Goal: Information Seeking & Learning: Learn about a topic

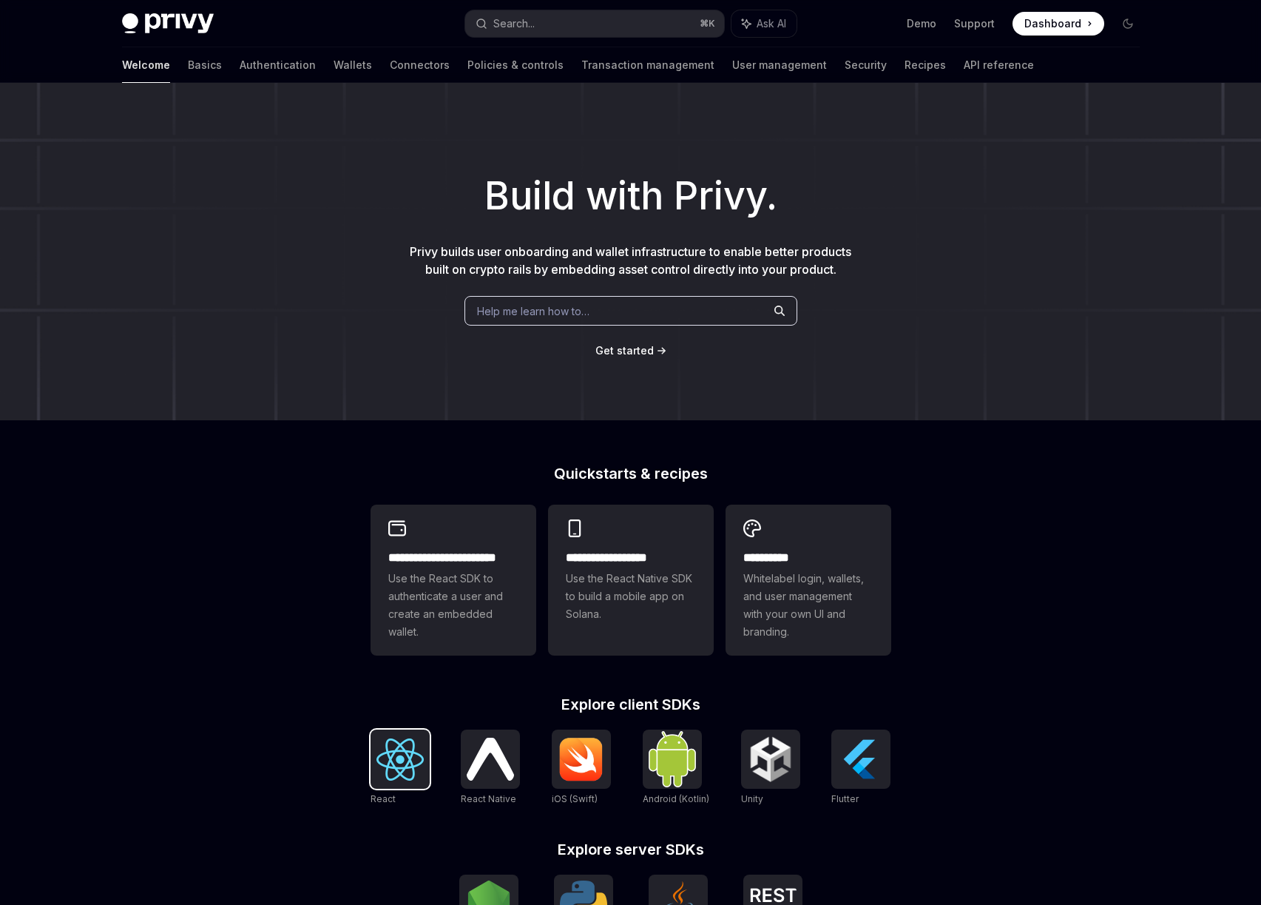
click at [402, 744] on img at bounding box center [400, 759] width 47 height 42
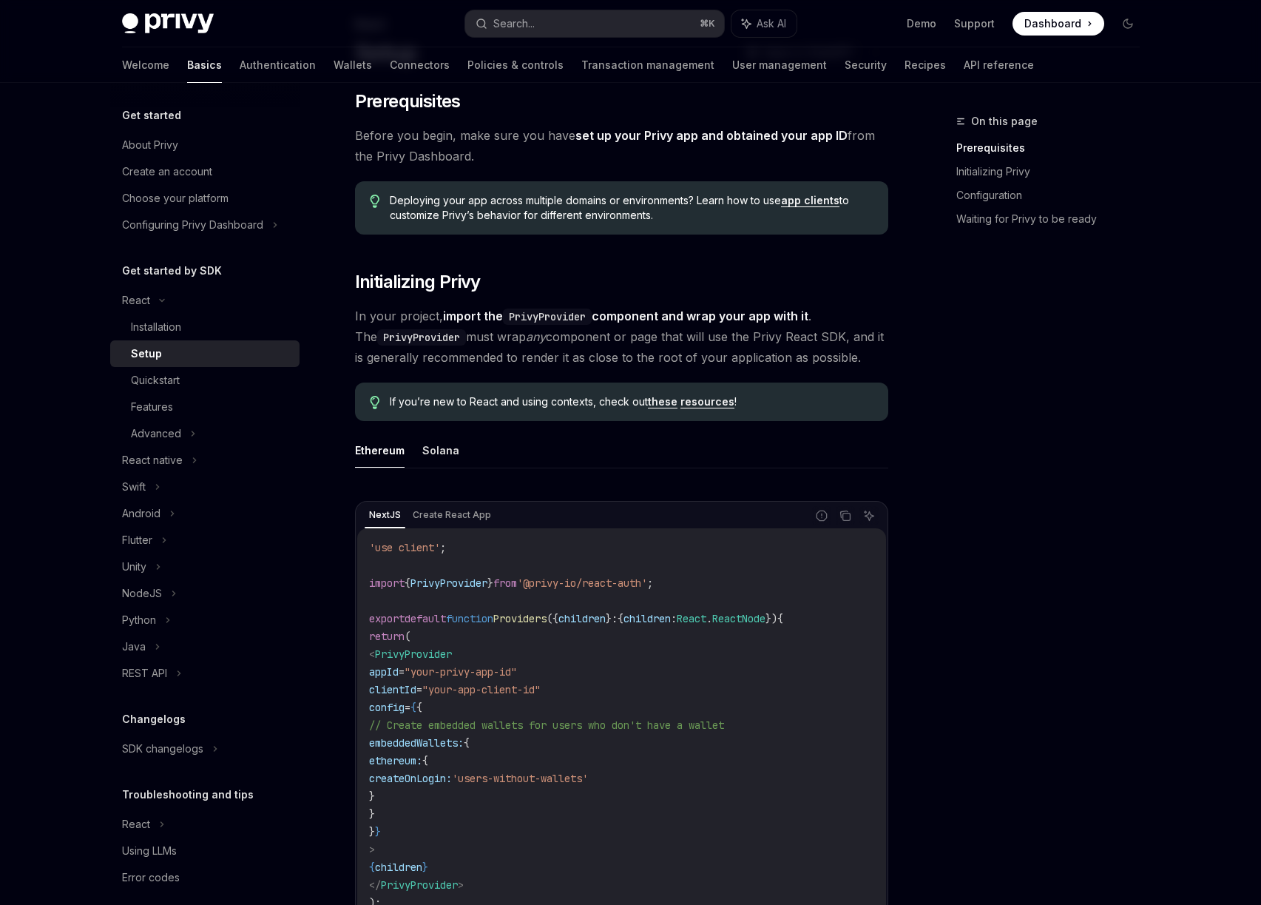
scroll to position [194, 0]
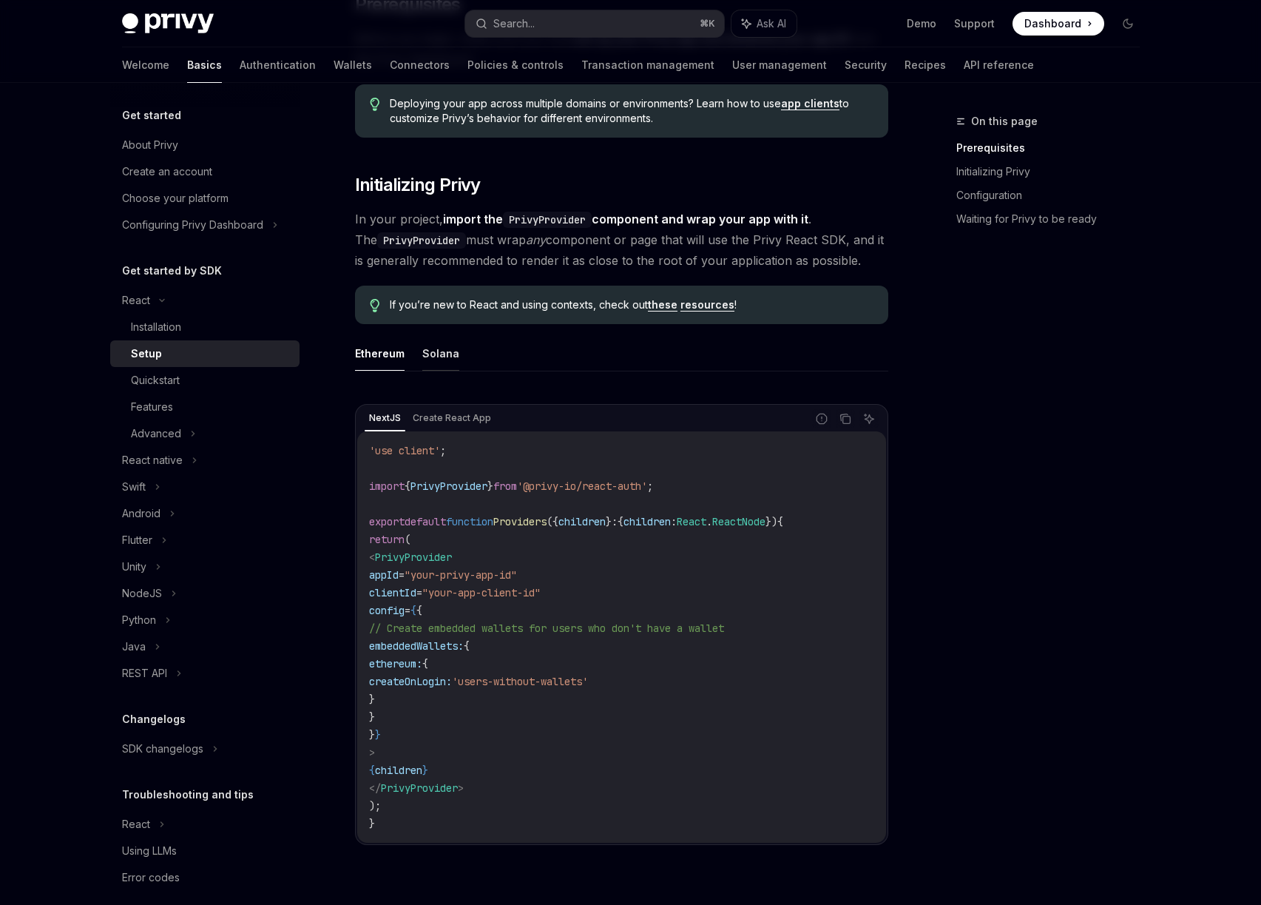
click at [446, 361] on button "Solana" at bounding box center [440, 353] width 37 height 35
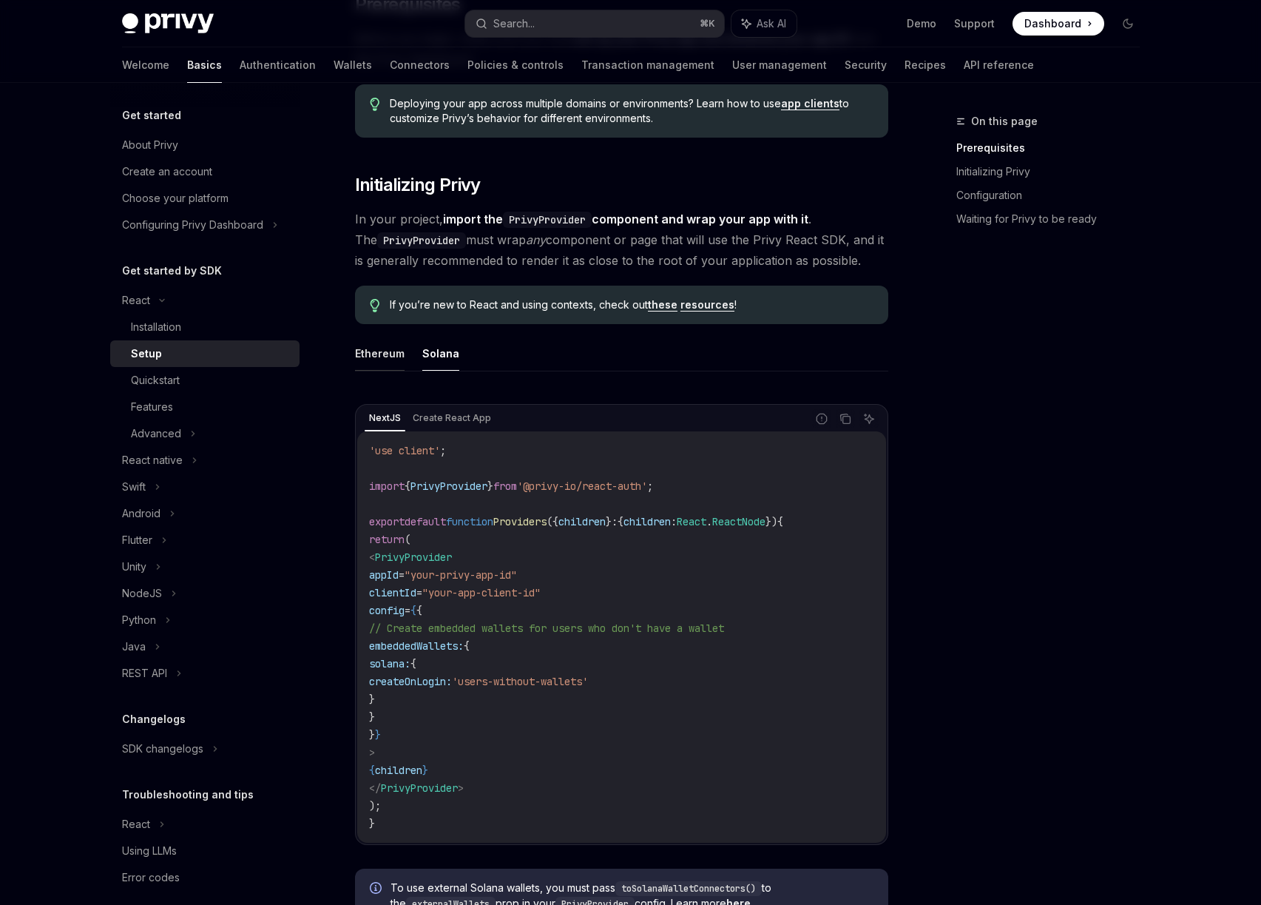
click at [380, 344] on button "Ethereum" at bounding box center [380, 353] width 50 height 35
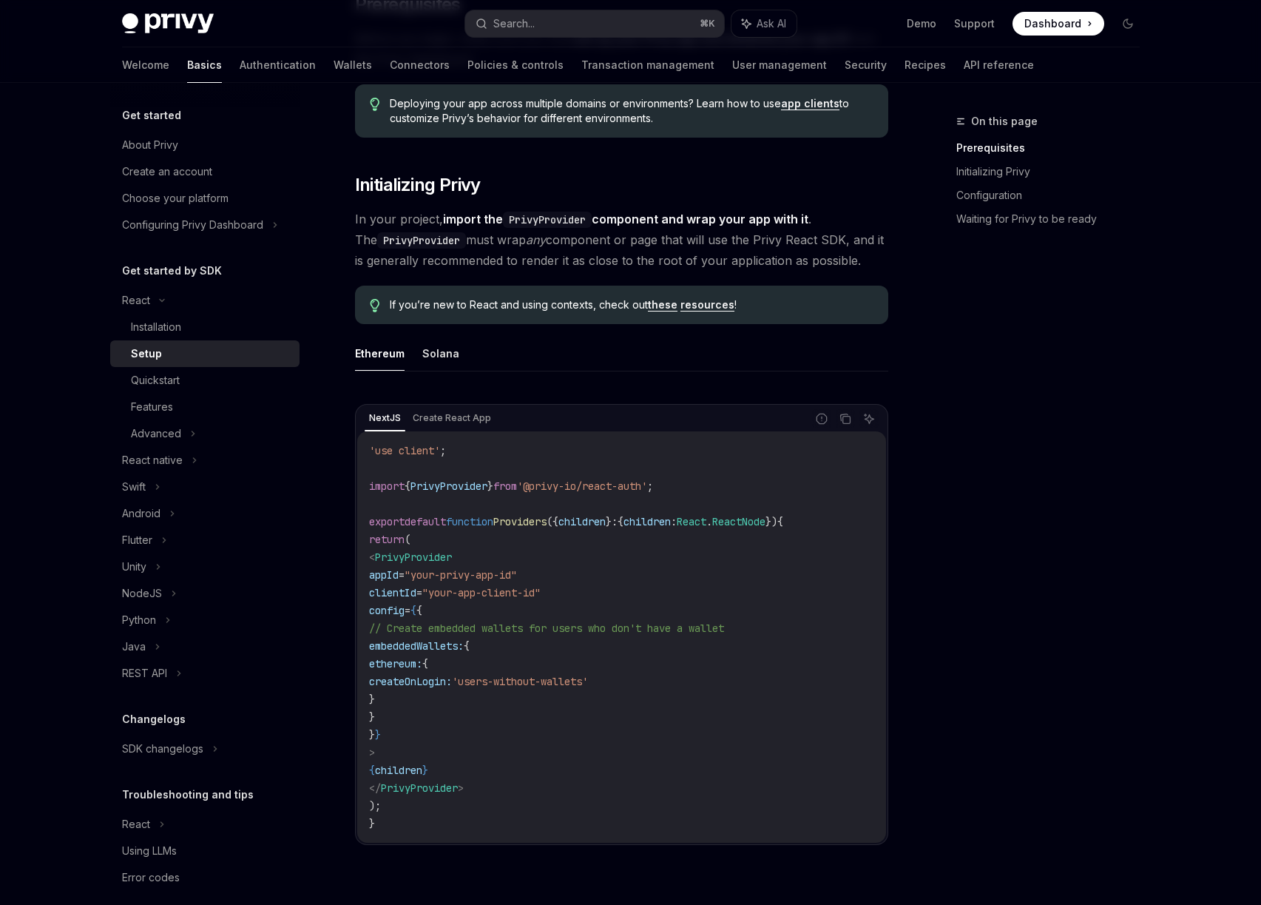
click at [464, 354] on ul "Ethereum Solana" at bounding box center [621, 354] width 533 height 36
click at [437, 356] on button "Solana" at bounding box center [440, 353] width 37 height 35
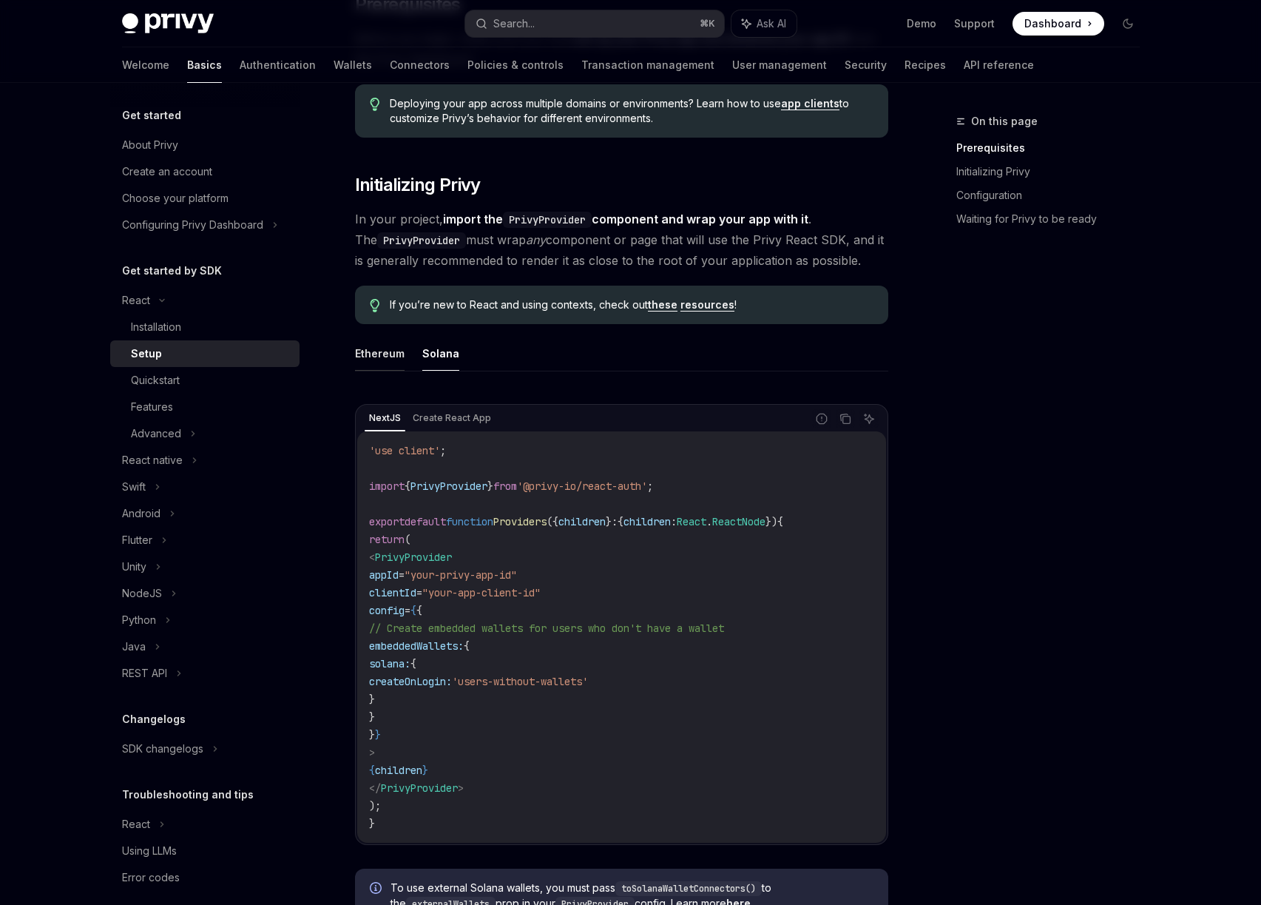
click at [368, 357] on button "Ethereum" at bounding box center [380, 353] width 50 height 35
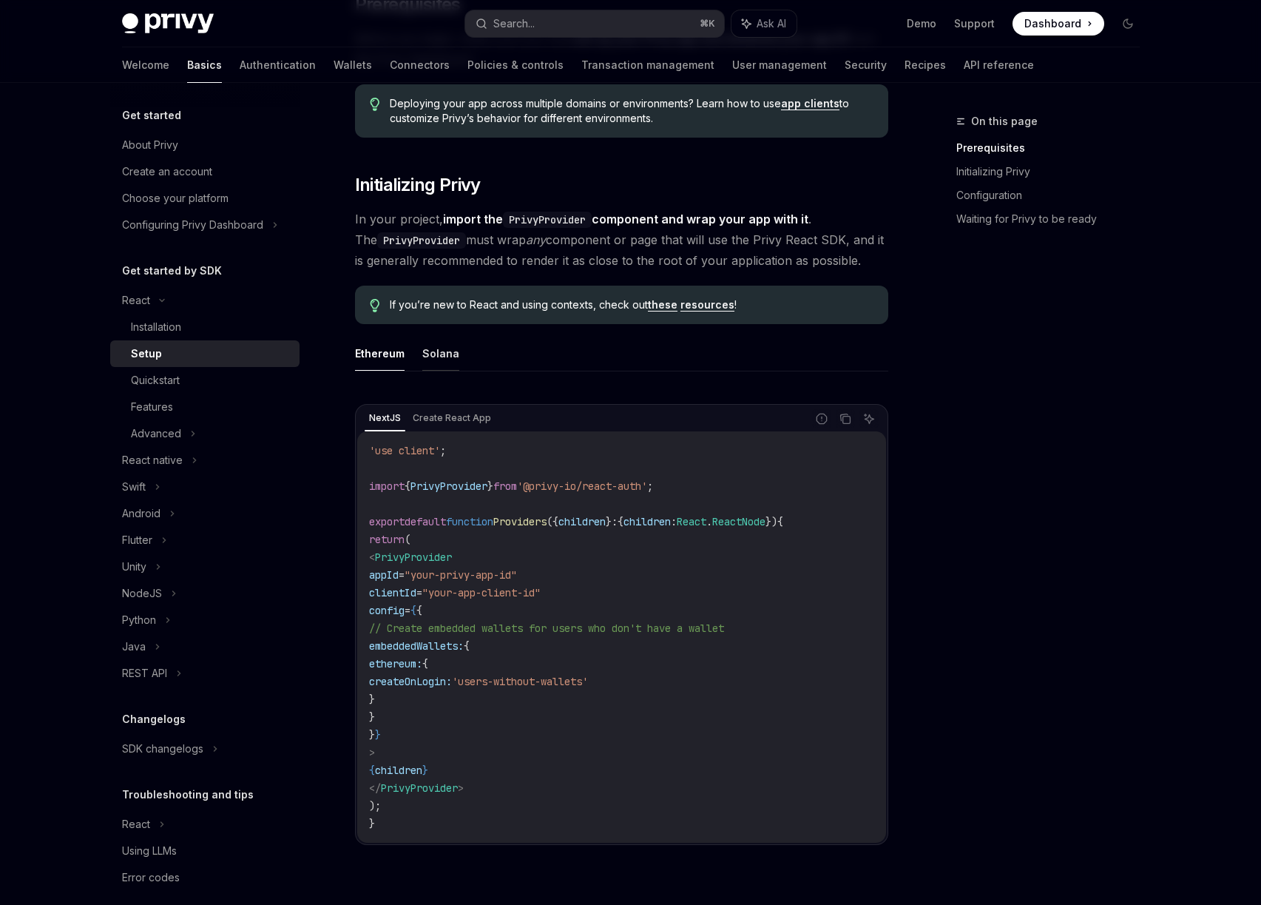
click at [424, 359] on button "Solana" at bounding box center [440, 353] width 37 height 35
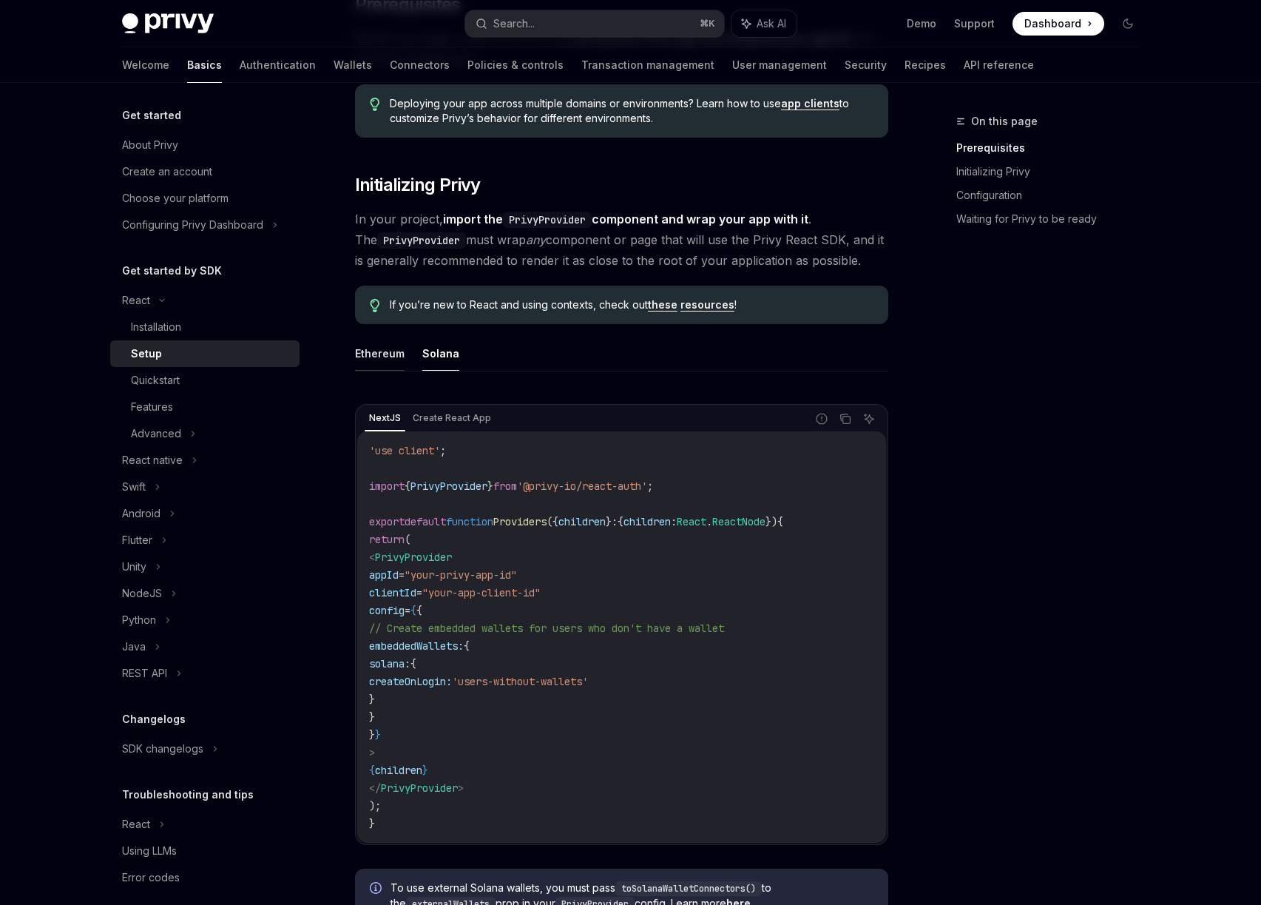
click at [369, 352] on button "Ethereum" at bounding box center [380, 353] width 50 height 35
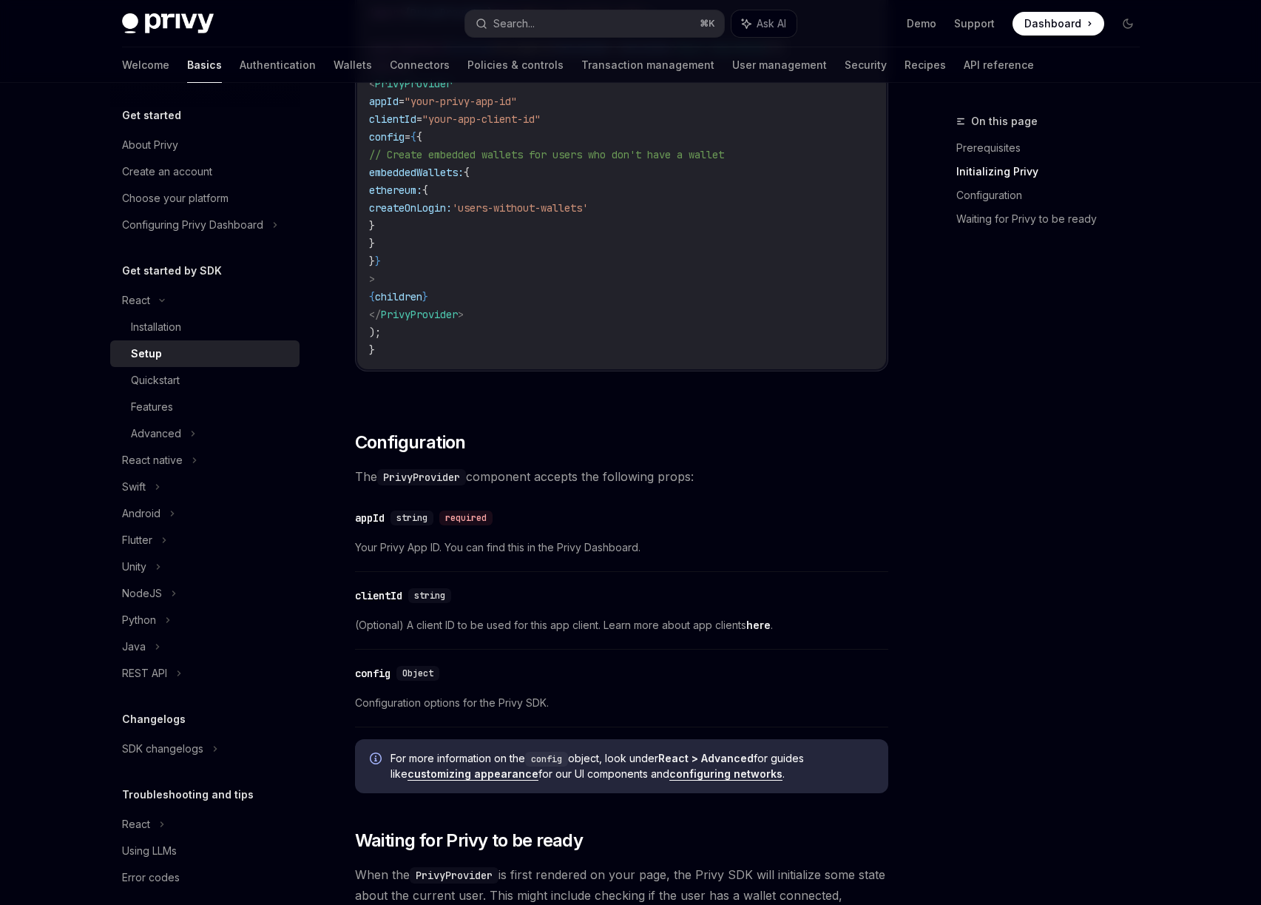
scroll to position [540, 0]
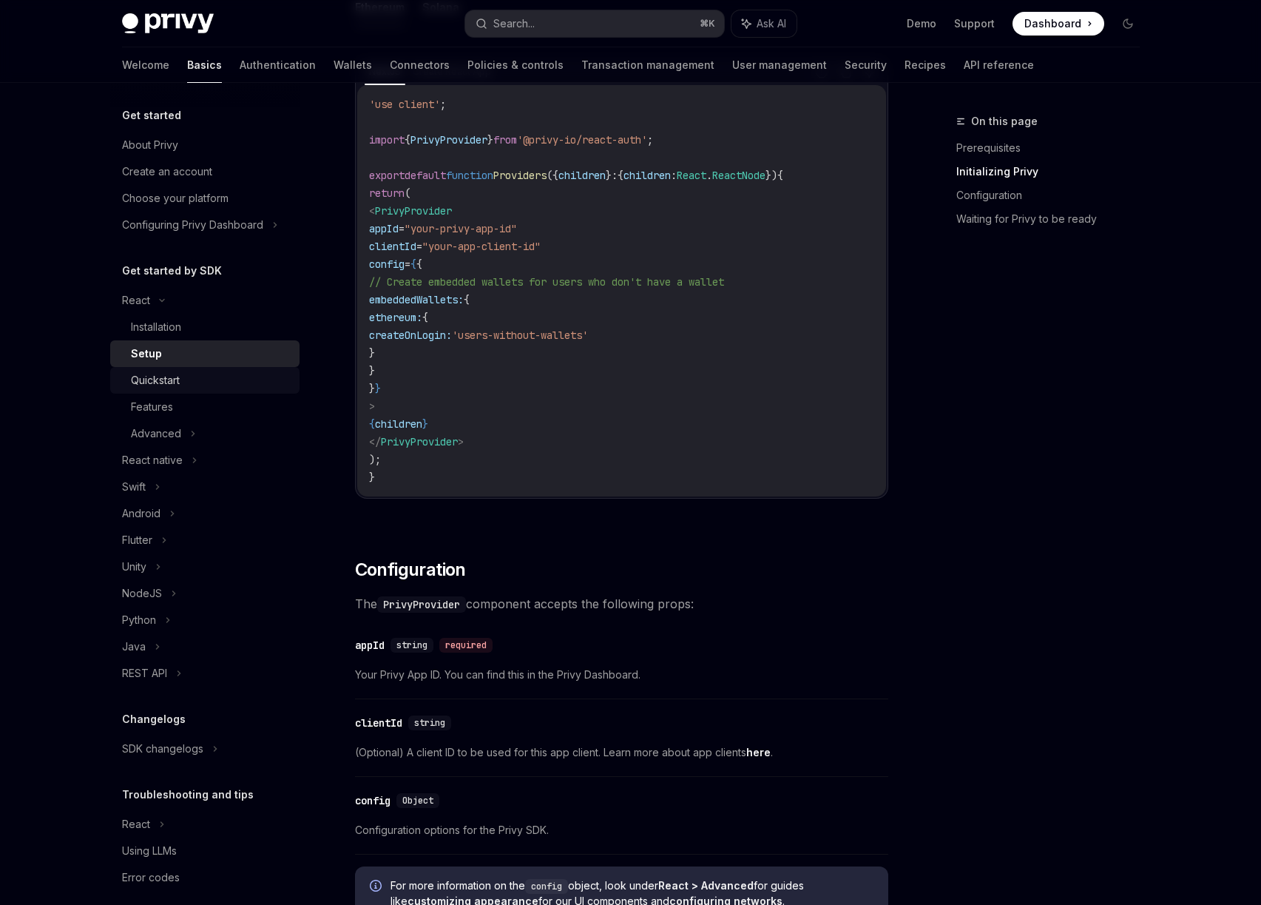
click at [161, 378] on div "Quickstart" at bounding box center [155, 380] width 49 height 18
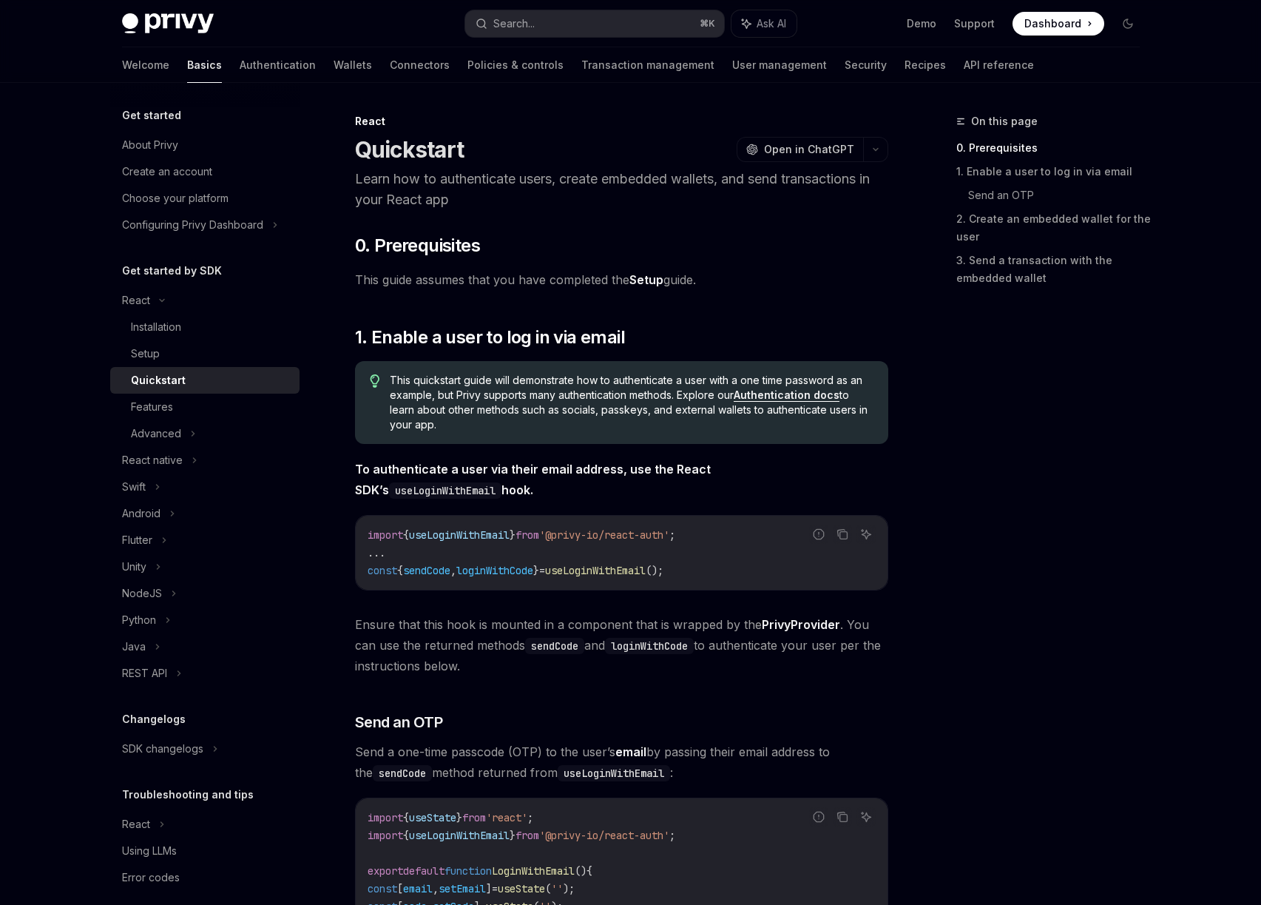
click at [652, 280] on link "Setup" at bounding box center [647, 280] width 34 height 16
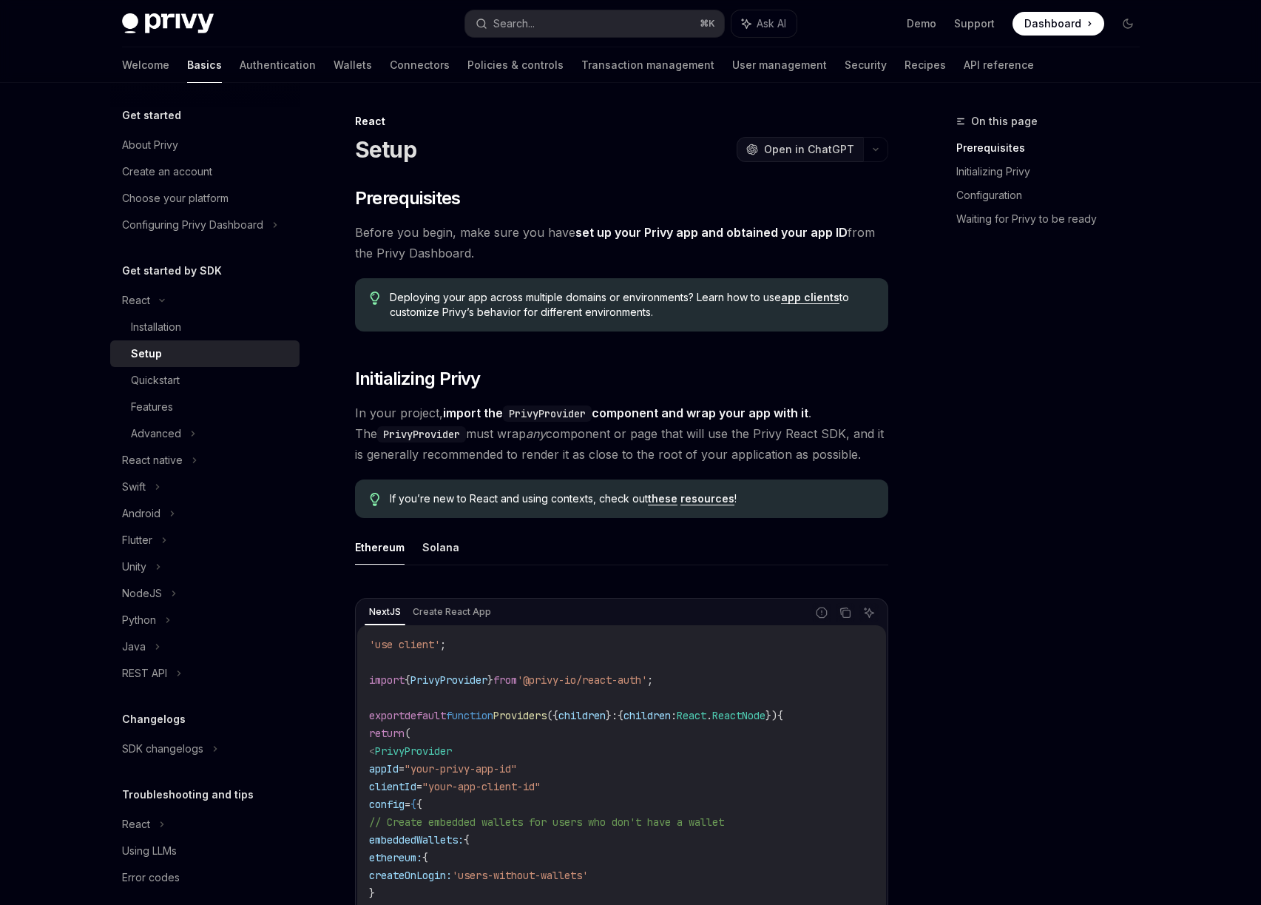
click at [826, 154] on span "Open in ChatGPT" at bounding box center [809, 149] width 90 height 15
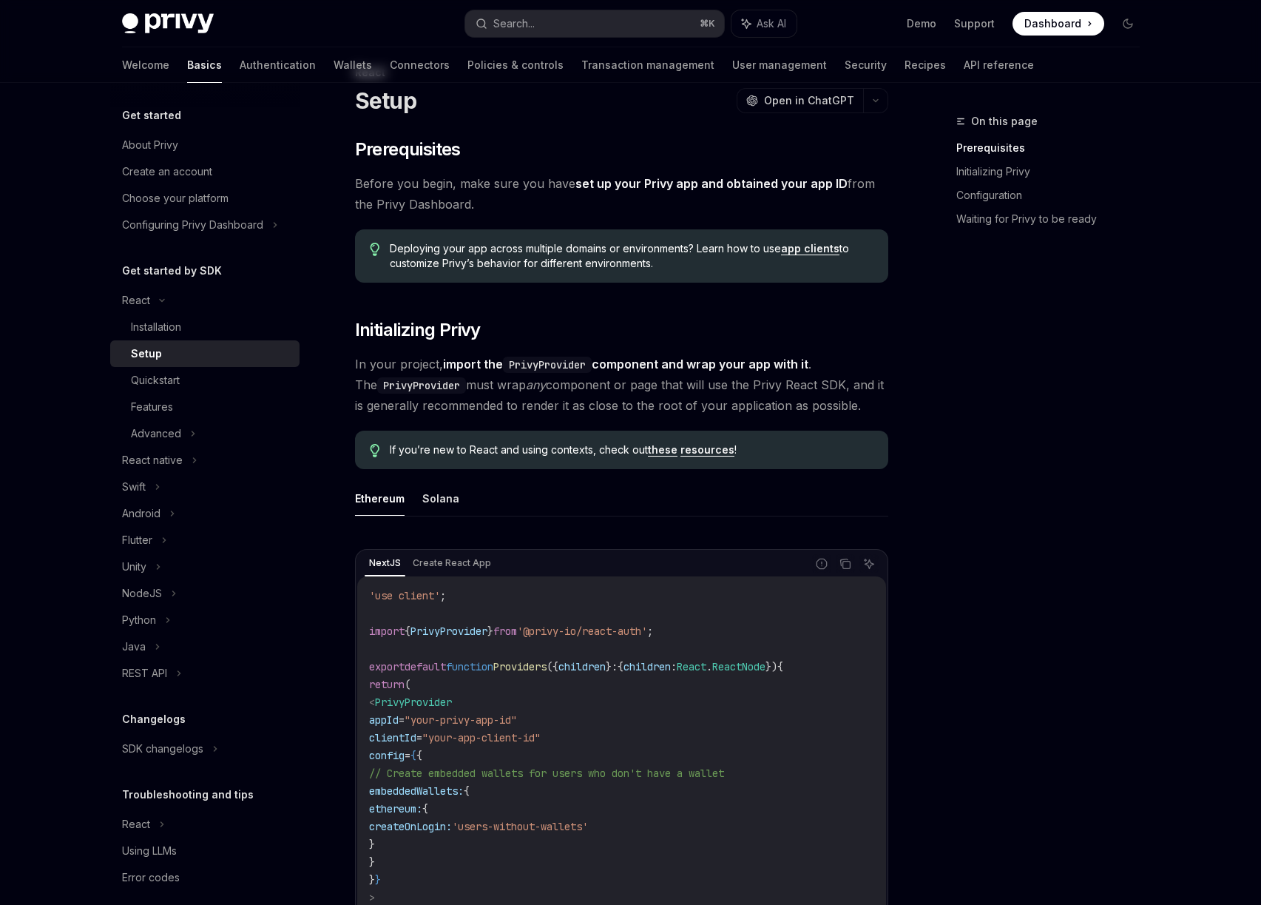
scroll to position [158, 0]
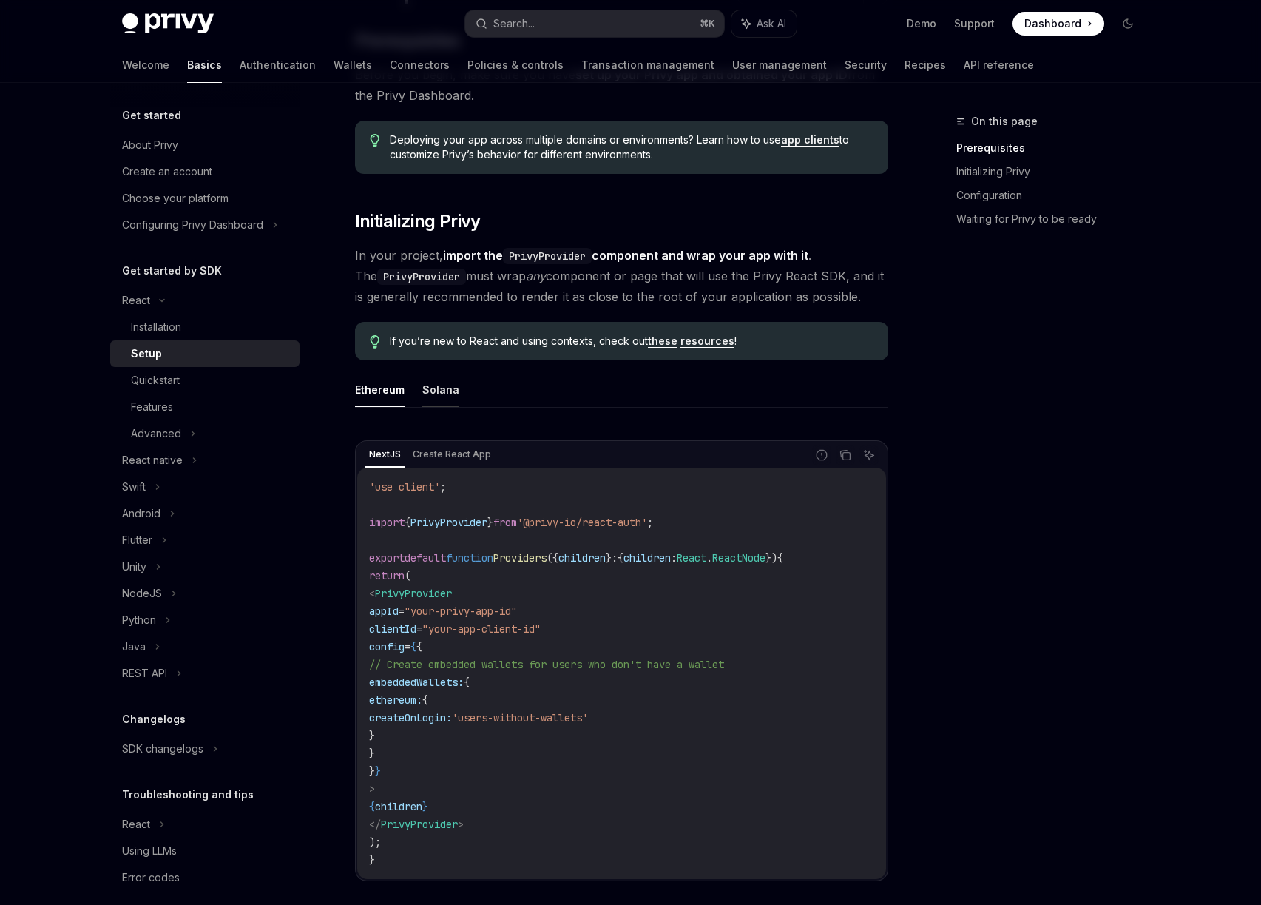
click at [448, 394] on button "Solana" at bounding box center [440, 389] width 37 height 35
click at [373, 386] on button "Ethereum" at bounding box center [380, 389] width 50 height 35
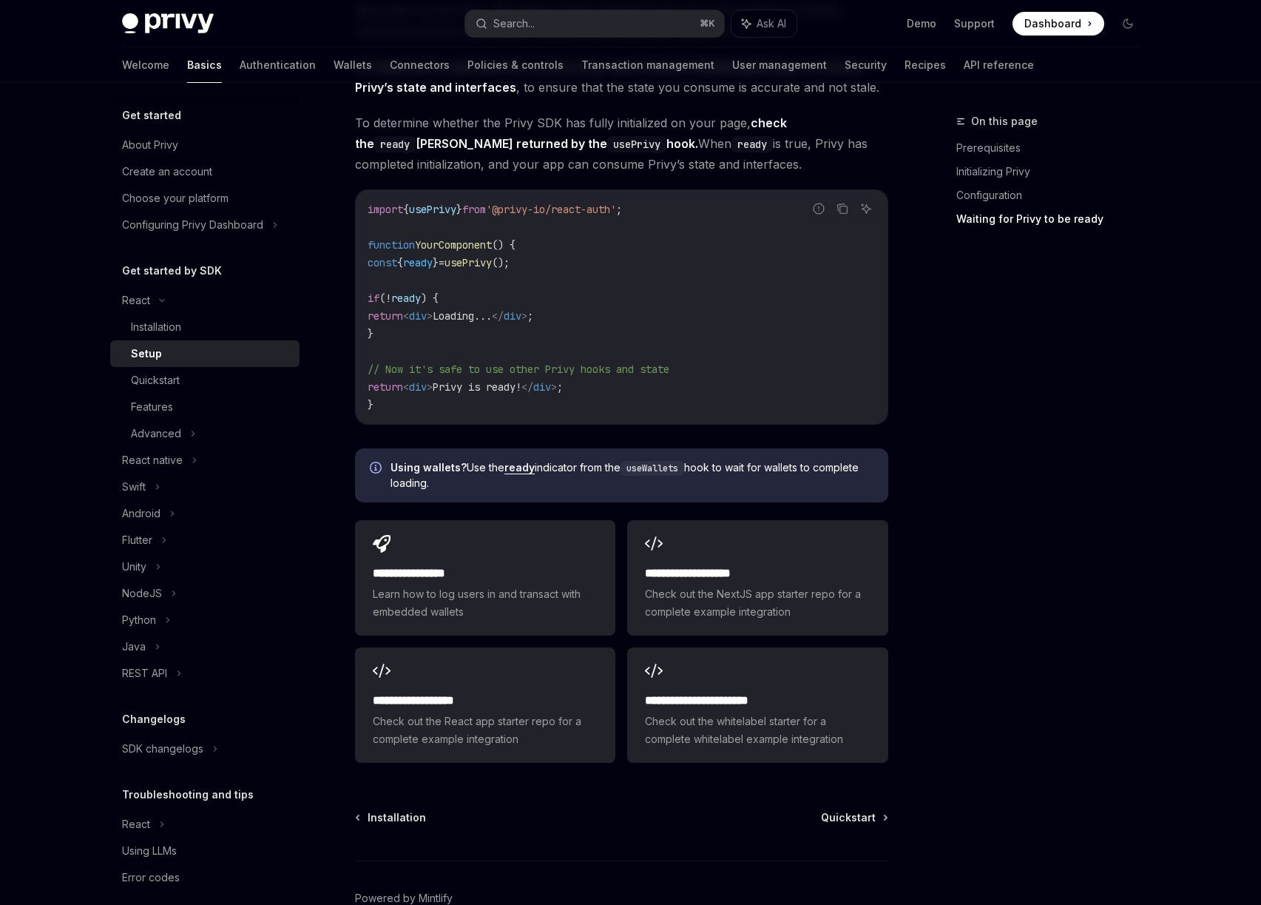
scroll to position [1375, 0]
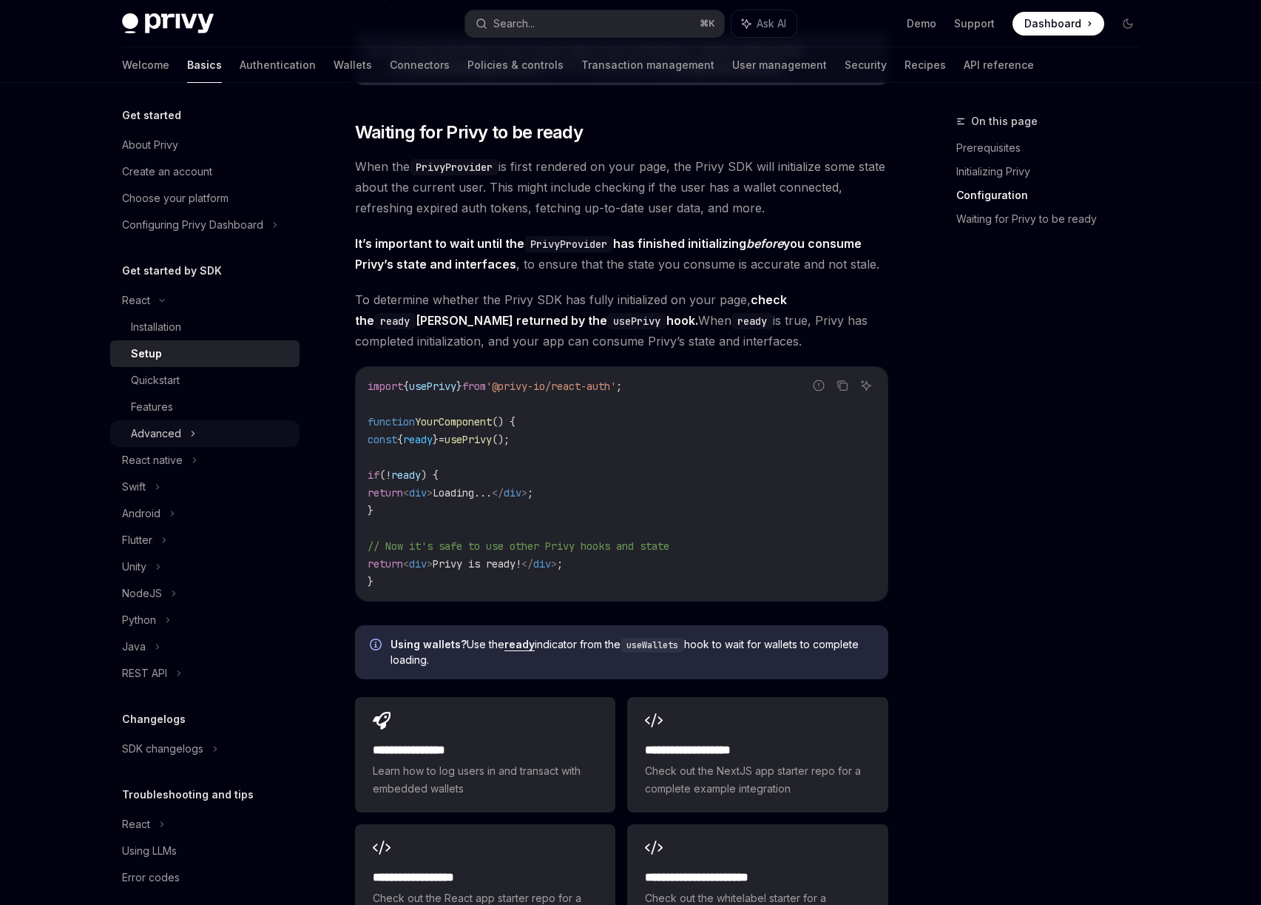
click at [185, 434] on div "Advanced" at bounding box center [204, 433] width 189 height 27
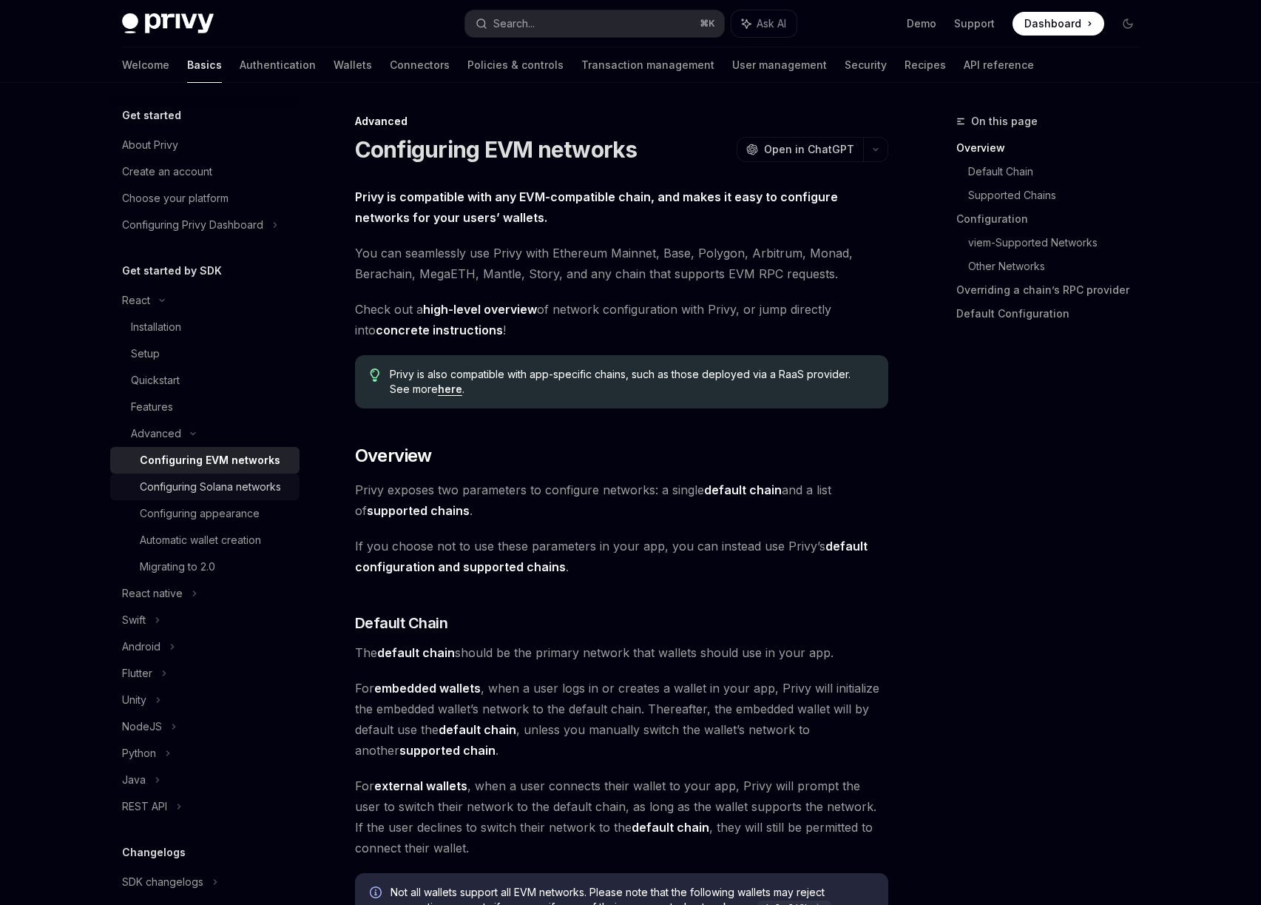
click at [181, 489] on div "Configuring Solana networks" at bounding box center [210, 487] width 141 height 18
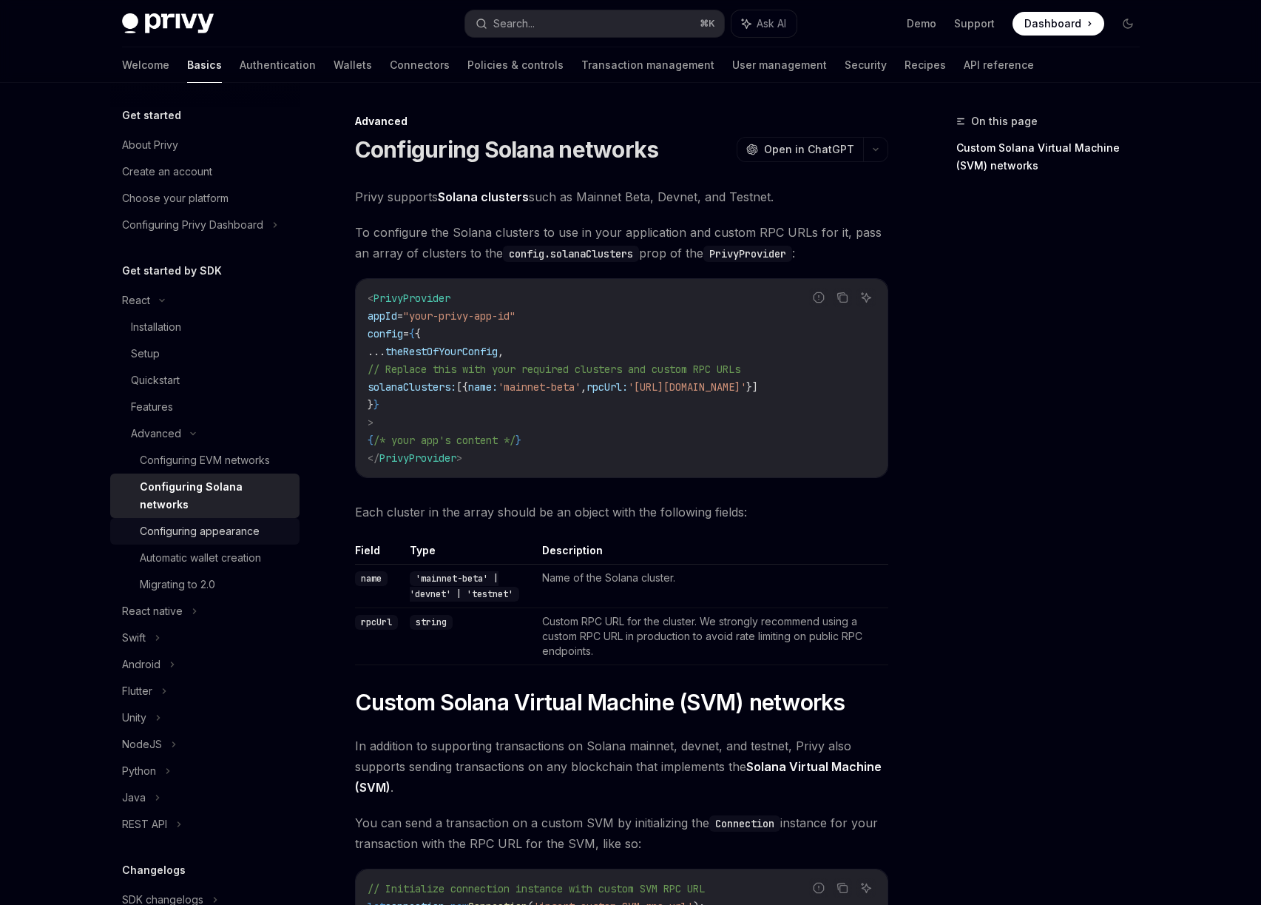
click at [216, 537] on div "Configuring appearance" at bounding box center [200, 531] width 120 height 18
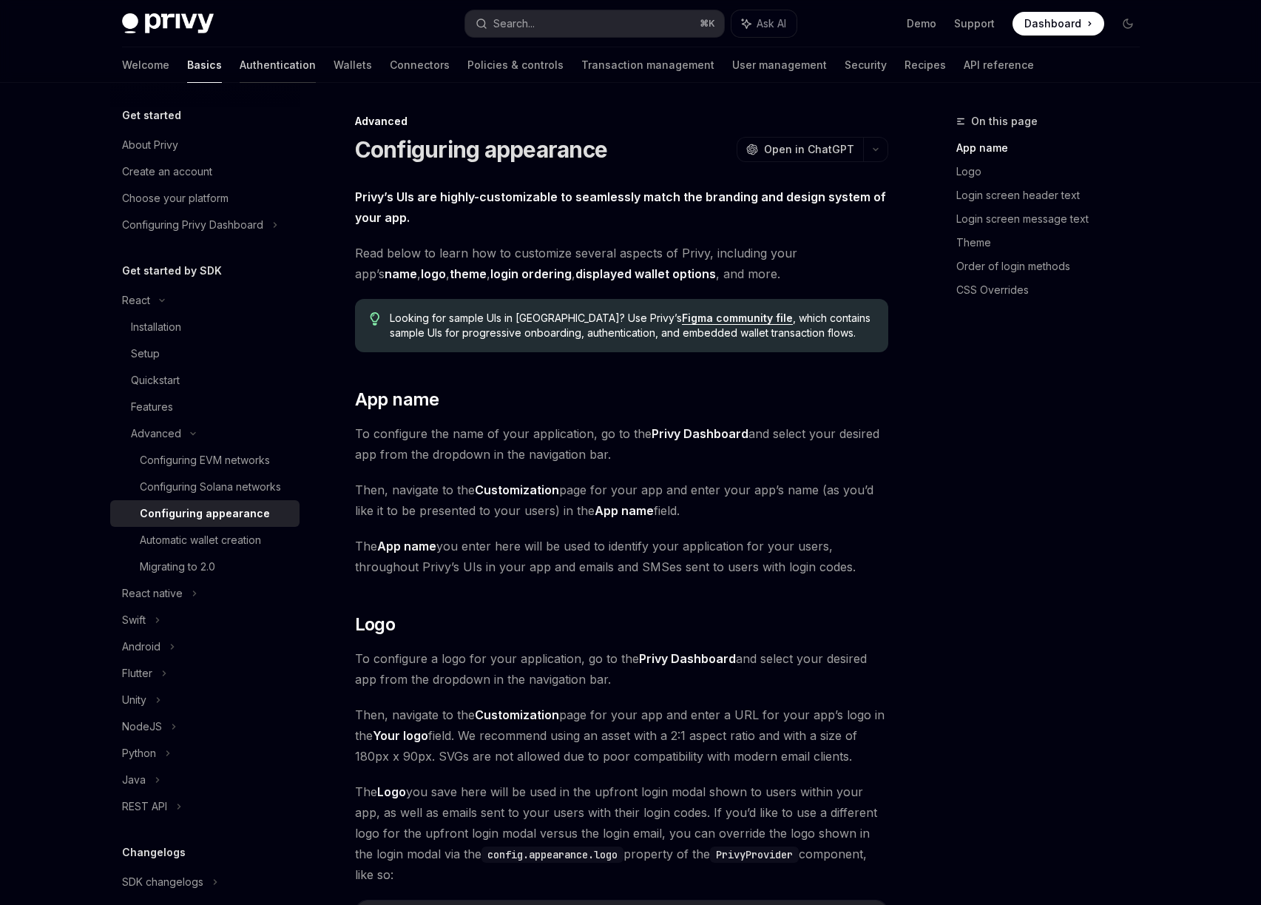
click at [240, 64] on link "Authentication" at bounding box center [278, 65] width 76 height 36
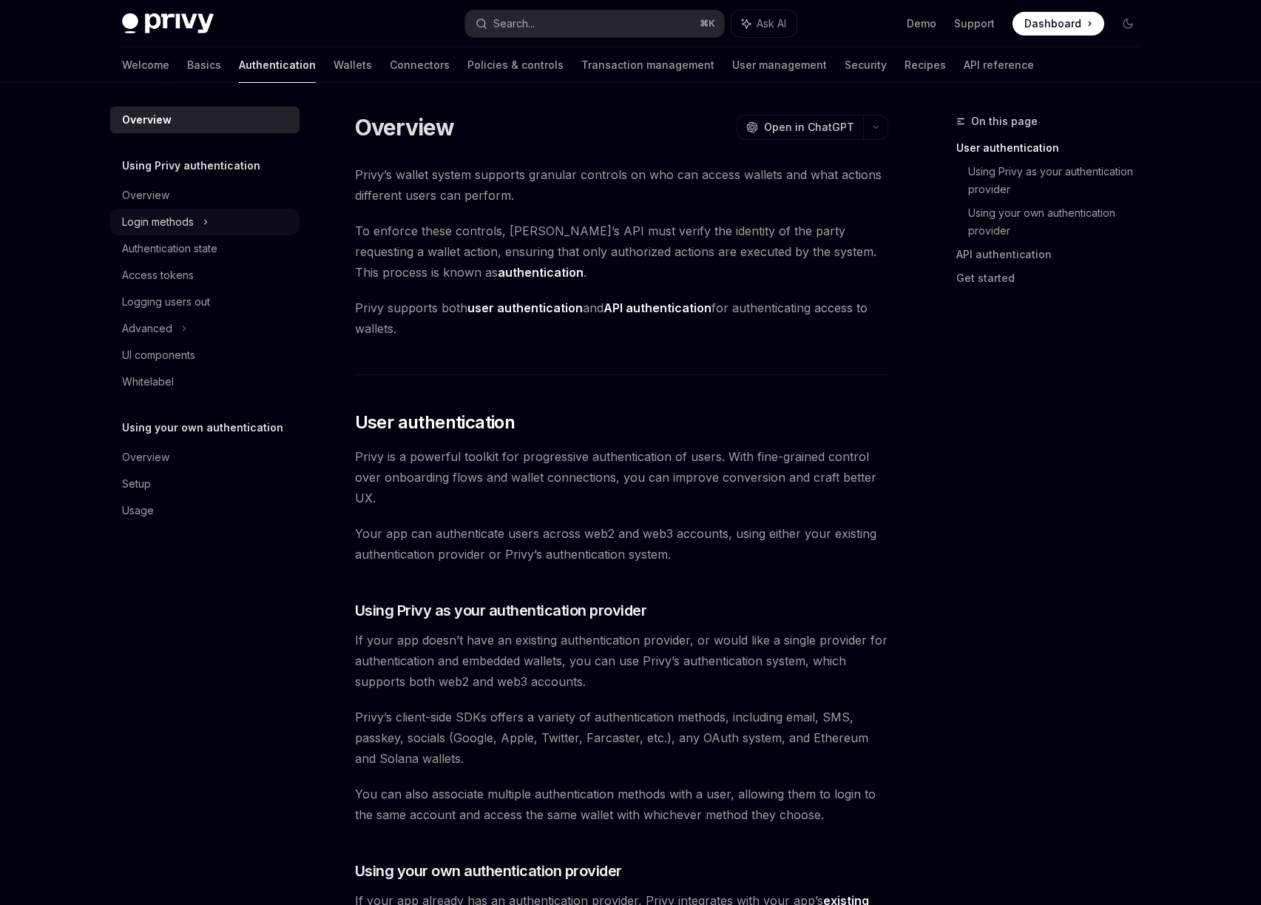
click at [183, 224] on div "Login methods" at bounding box center [158, 222] width 72 height 18
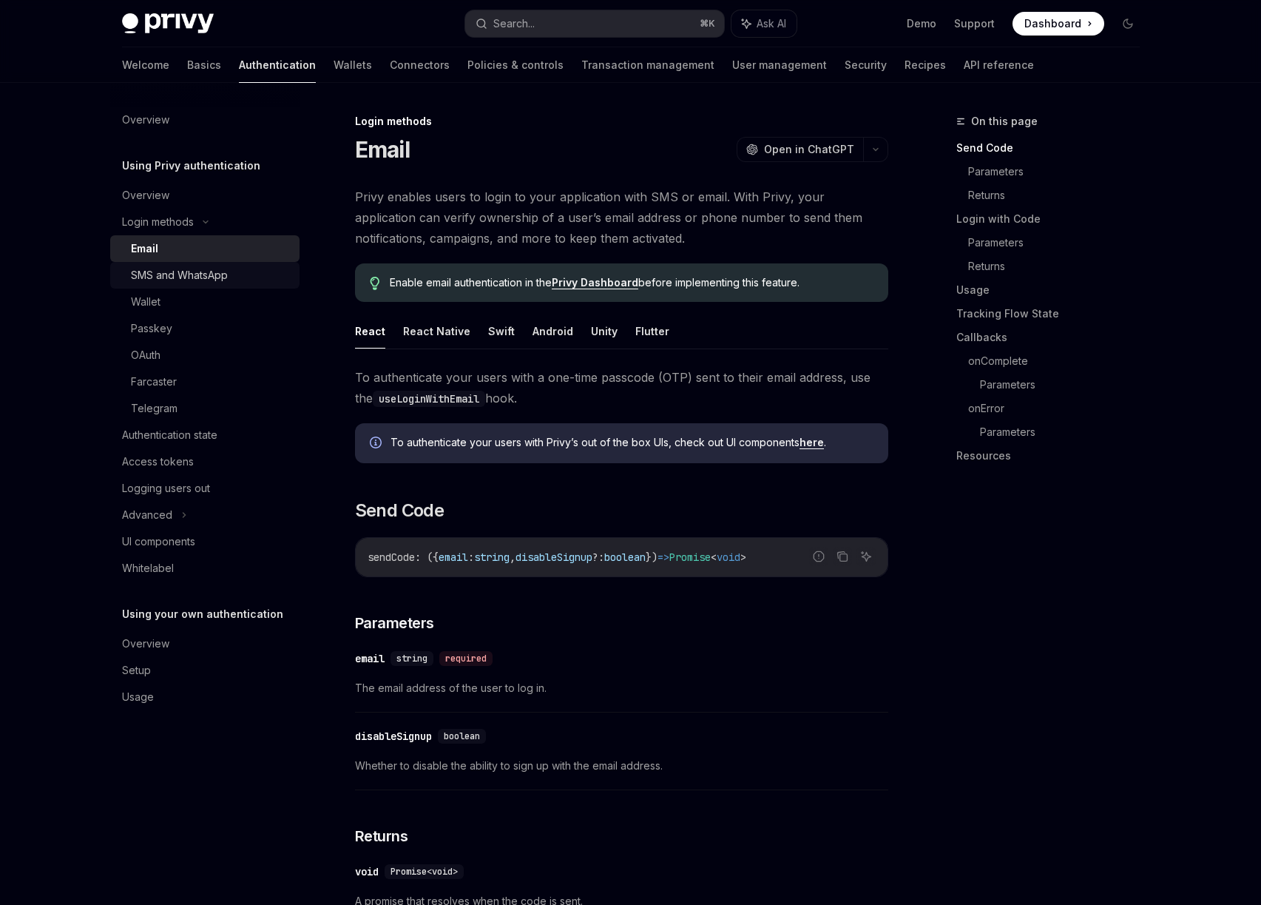
click at [159, 269] on div "SMS and WhatsApp" at bounding box center [179, 275] width 97 height 18
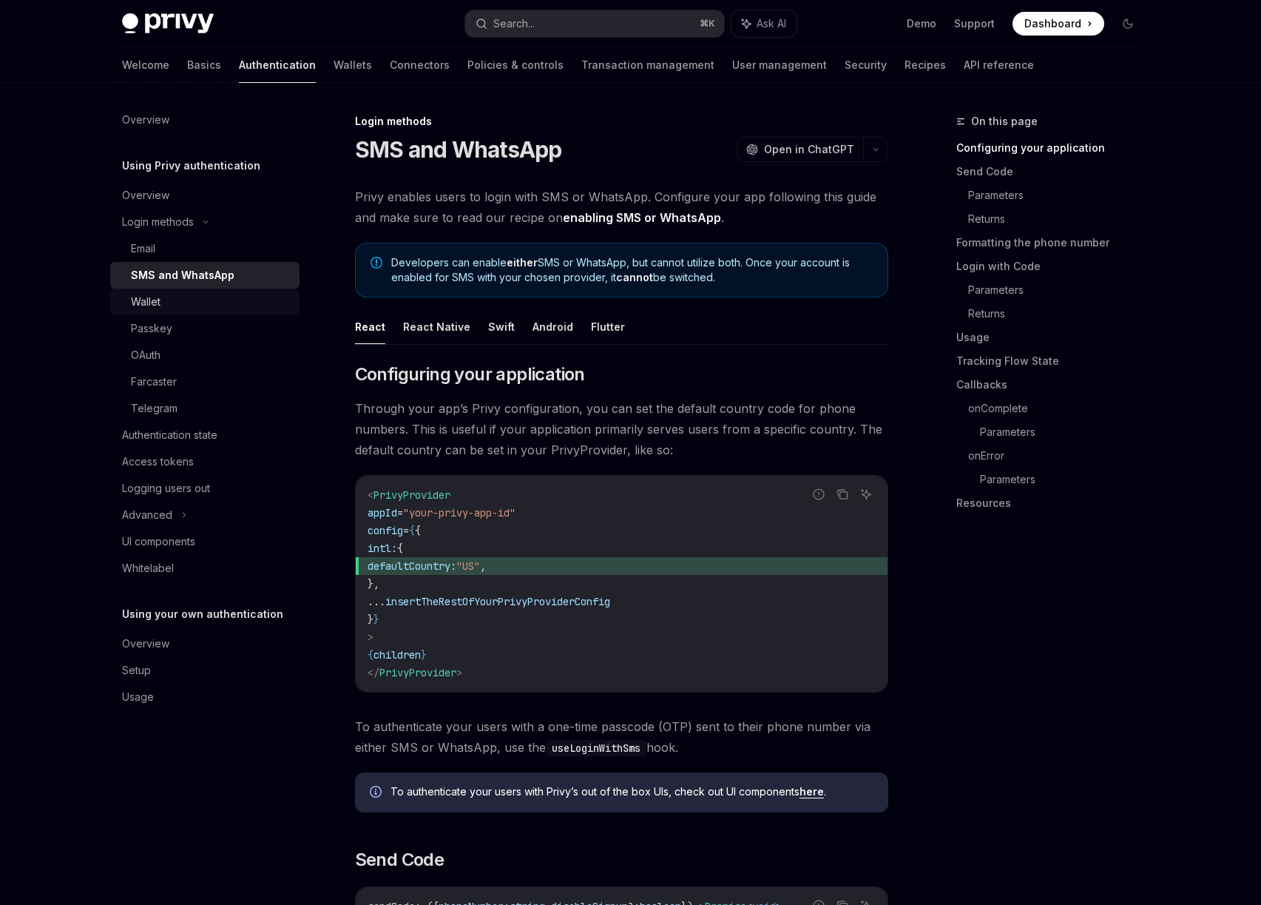
click at [159, 311] on link "Wallet" at bounding box center [204, 302] width 189 height 27
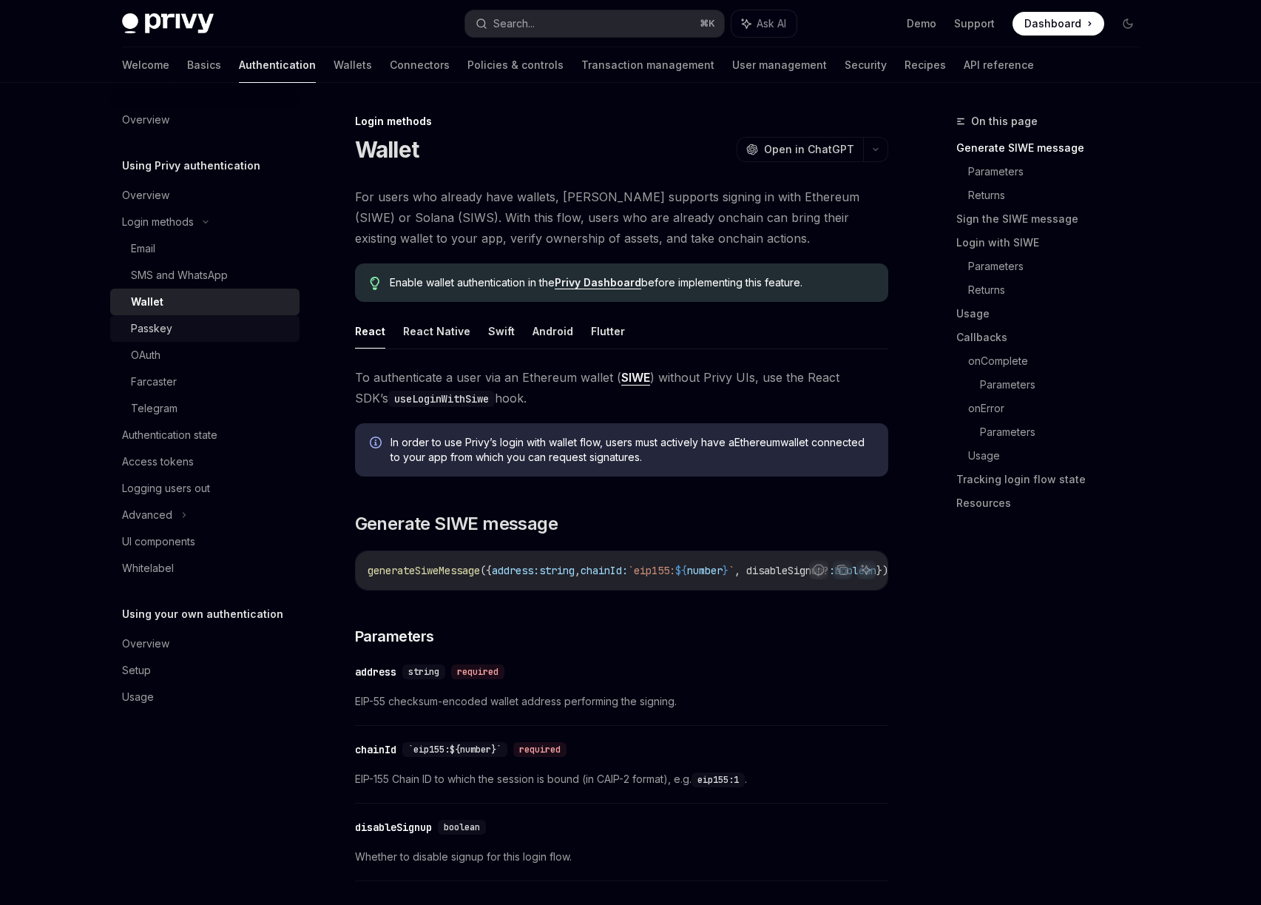
click at [163, 338] on link "Passkey" at bounding box center [204, 328] width 189 height 27
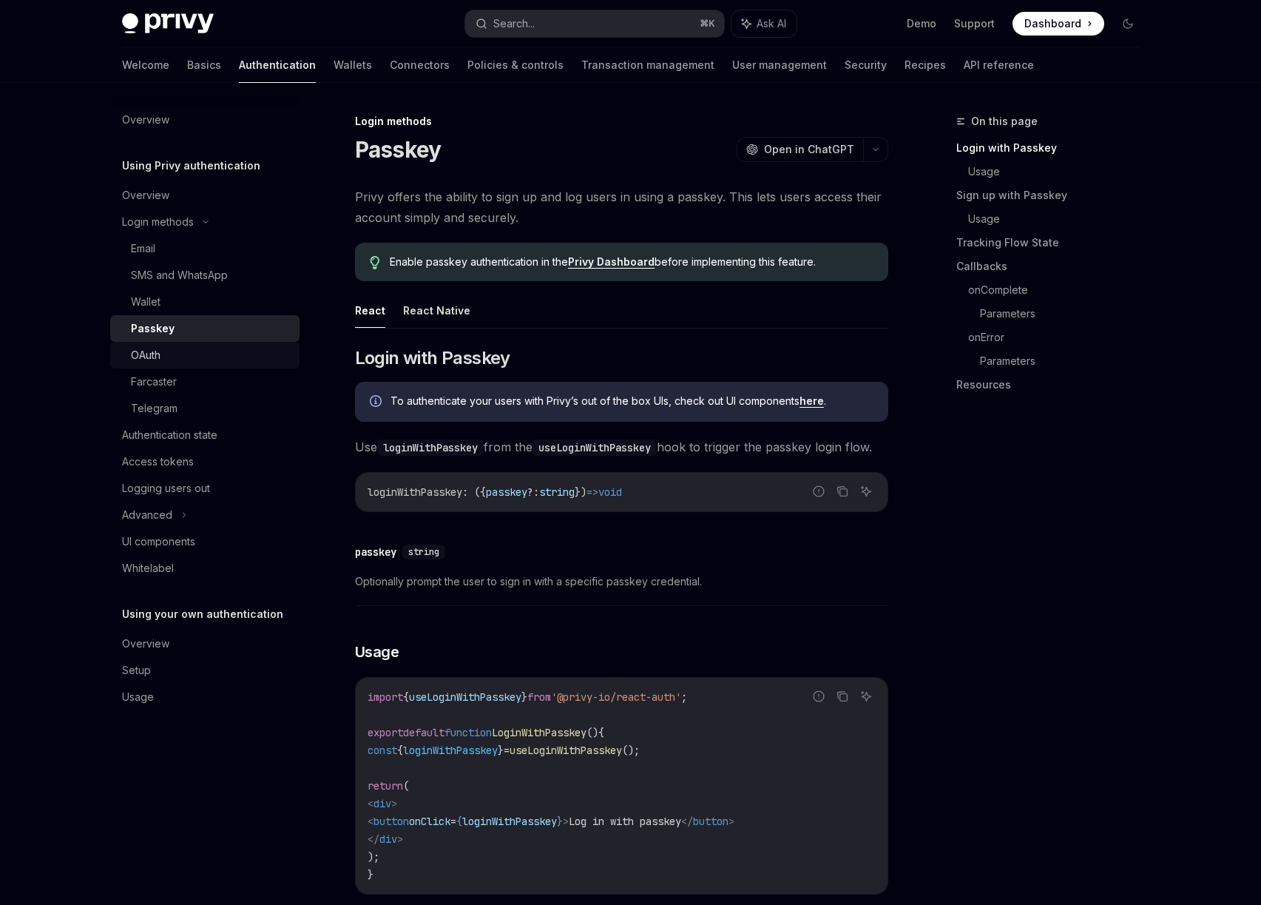
click at [156, 353] on div "OAuth" at bounding box center [146, 355] width 30 height 18
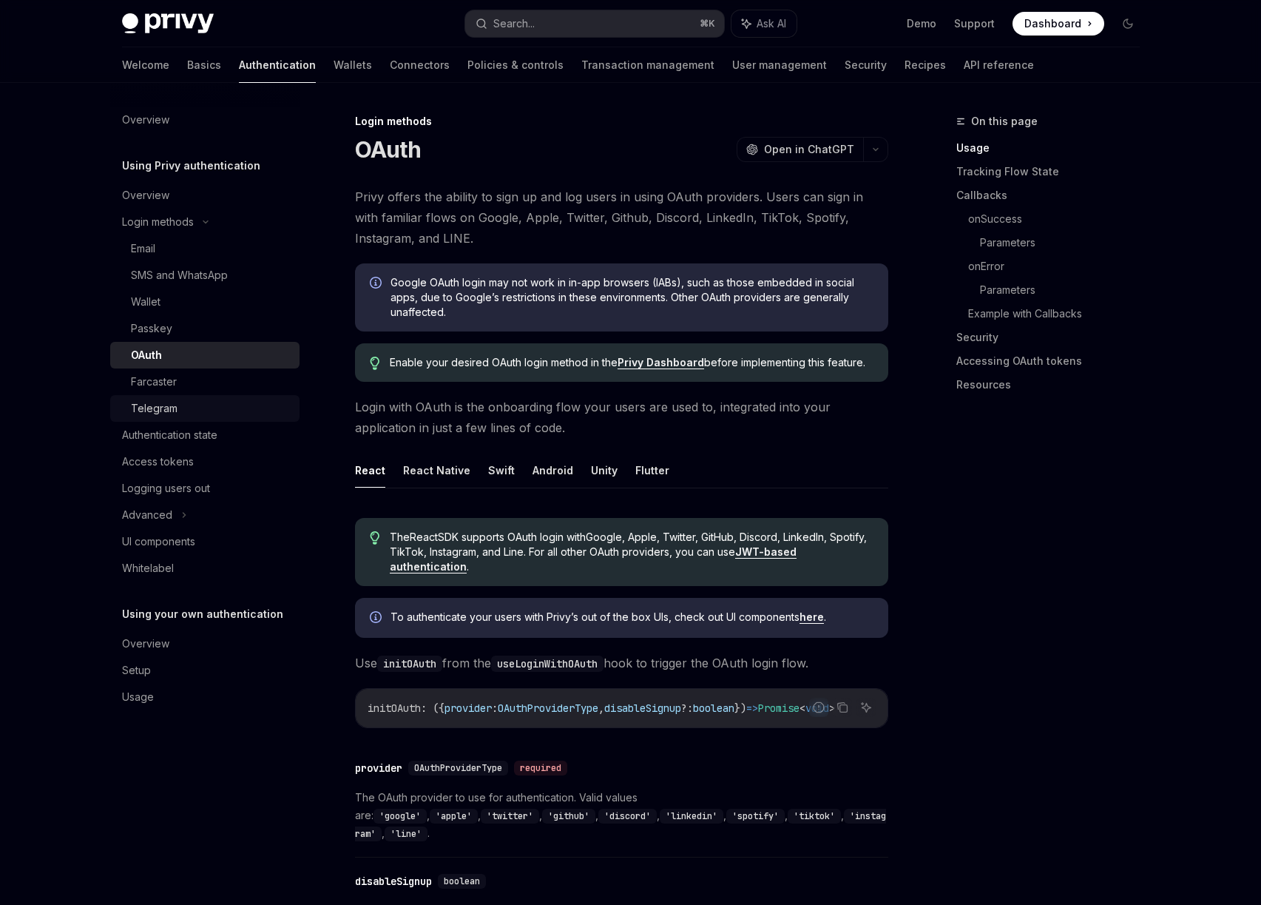
click at [144, 397] on link "Telegram" at bounding box center [204, 408] width 189 height 27
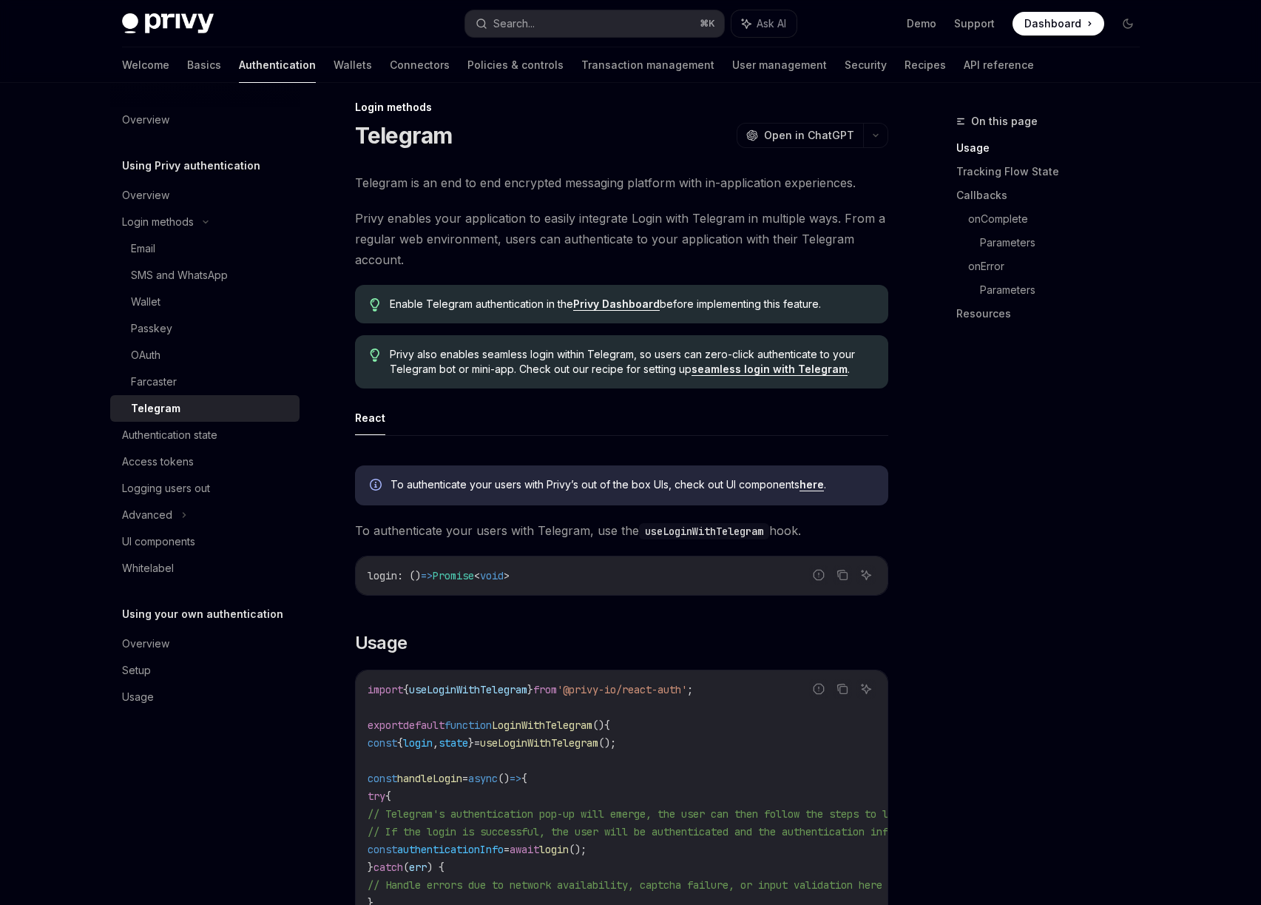
scroll to position [183, 0]
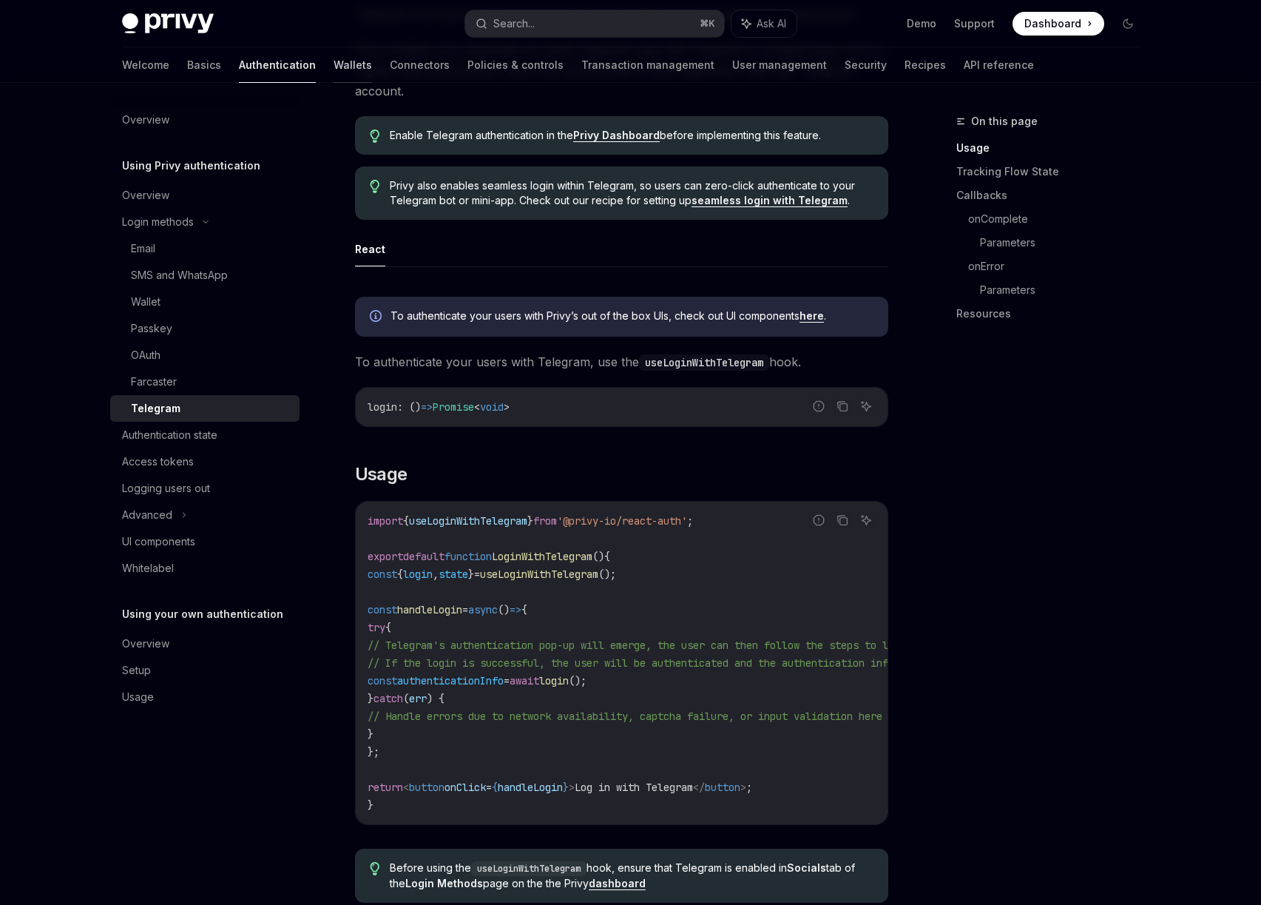
click at [334, 65] on link "Wallets" at bounding box center [353, 65] width 38 height 36
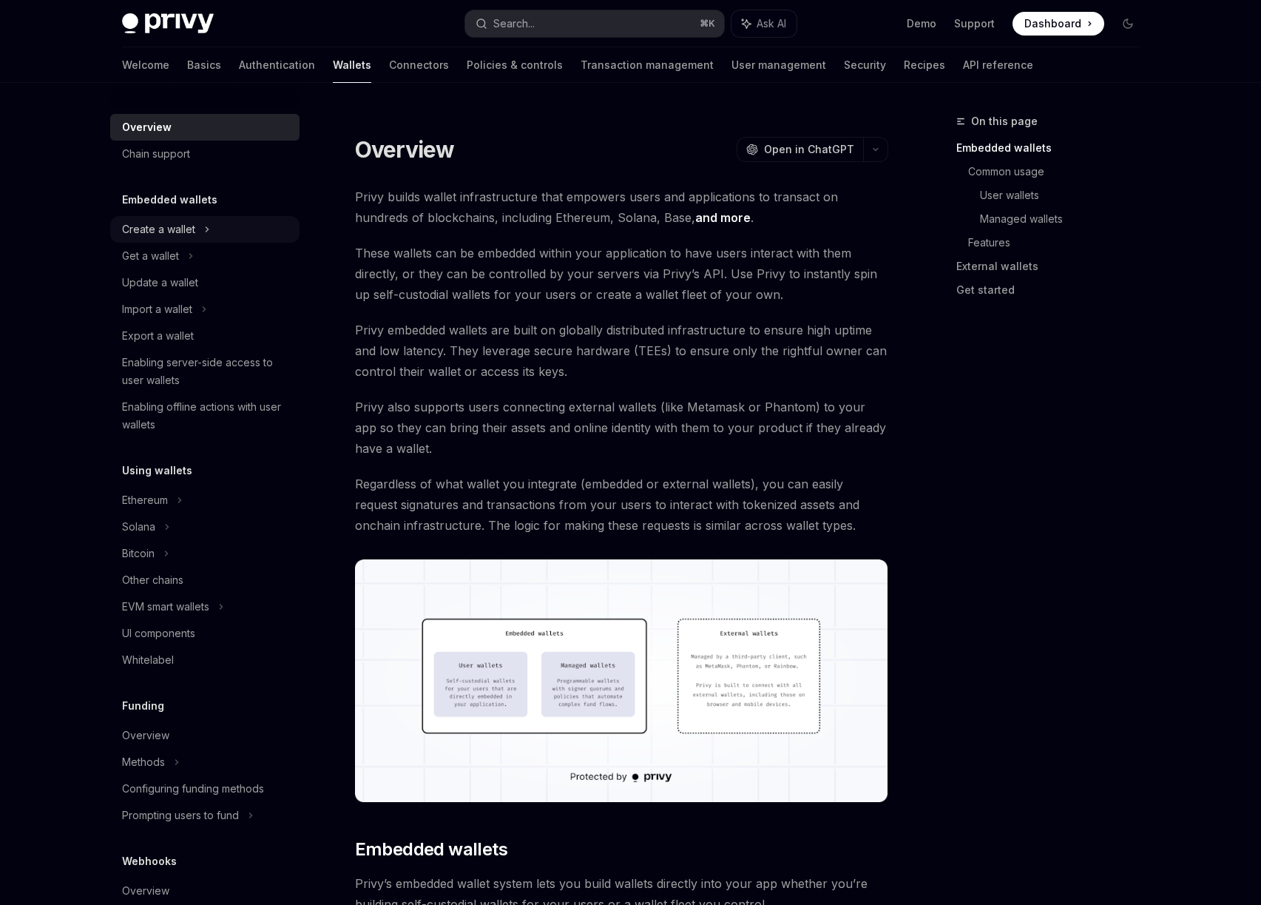
click at [210, 233] on div "Create a wallet" at bounding box center [204, 229] width 189 height 27
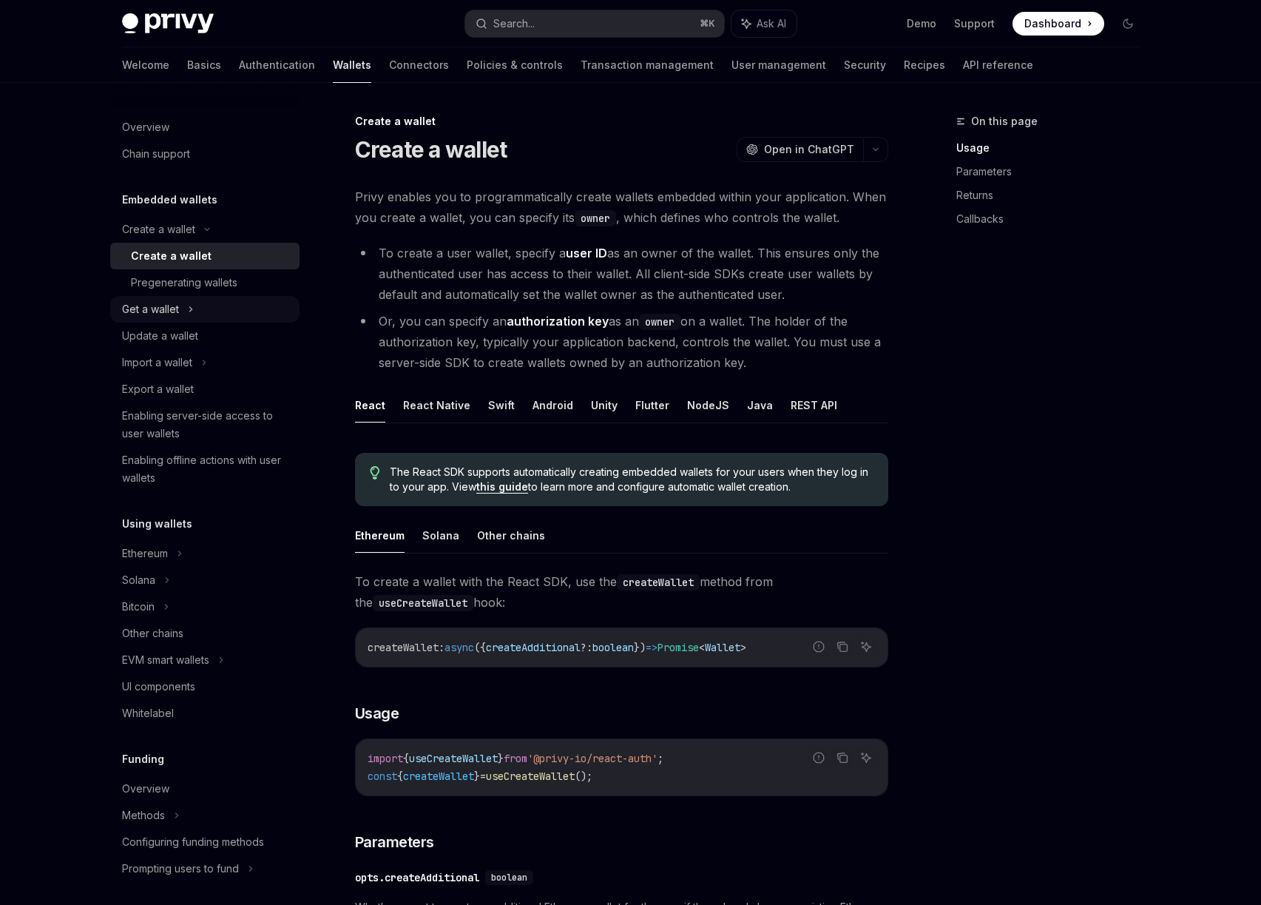
click at [181, 311] on div "Get a wallet" at bounding box center [204, 309] width 189 height 27
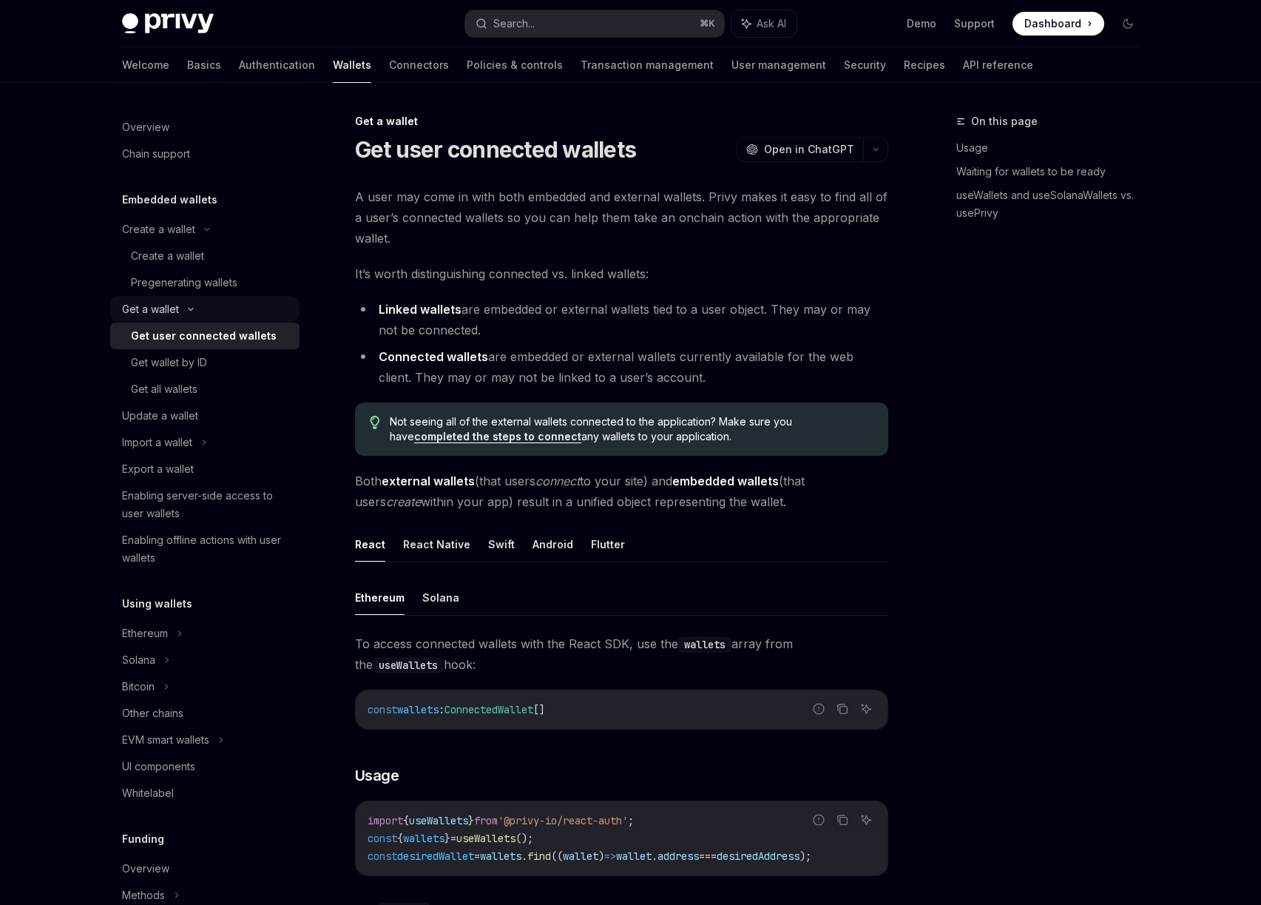
type textarea "*"
